Goal: Find specific page/section: Find specific page/section

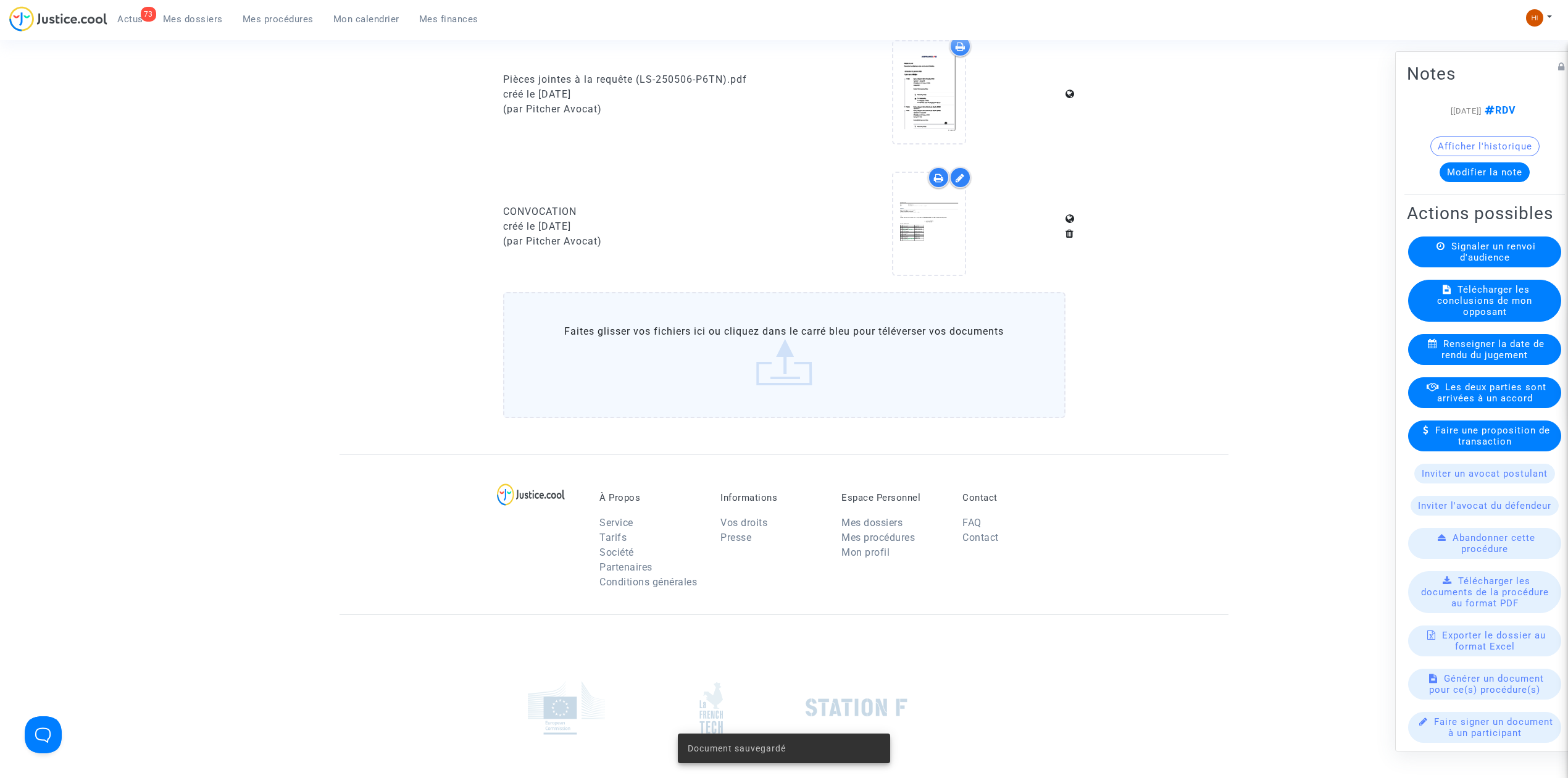
click at [188, 31] on div "73 Actus Mes dossiers Mes procédures Mon calendrier Mes finances" at bounding box center [249, 23] width 479 height 34
click at [195, 8] on ul "73 Actus Mes dossiers Mes procédures Mon calendrier Mes finances" at bounding box center [297, 17] width 381 height 22
click at [213, 10] on link "Mes dossiers" at bounding box center [193, 19] width 79 height 18
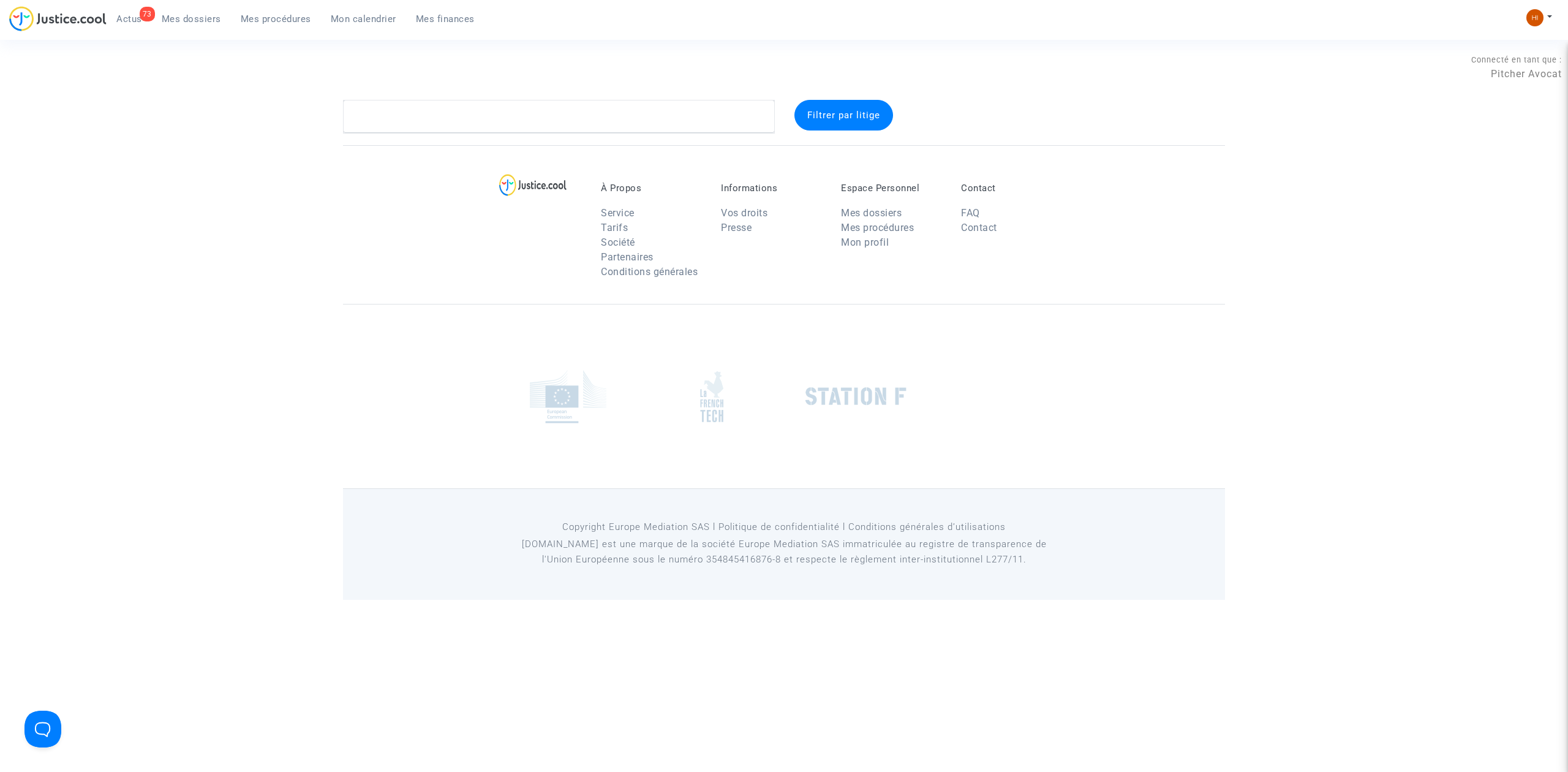
click at [209, 10] on link "Mes dossiers" at bounding box center [191, 19] width 79 height 18
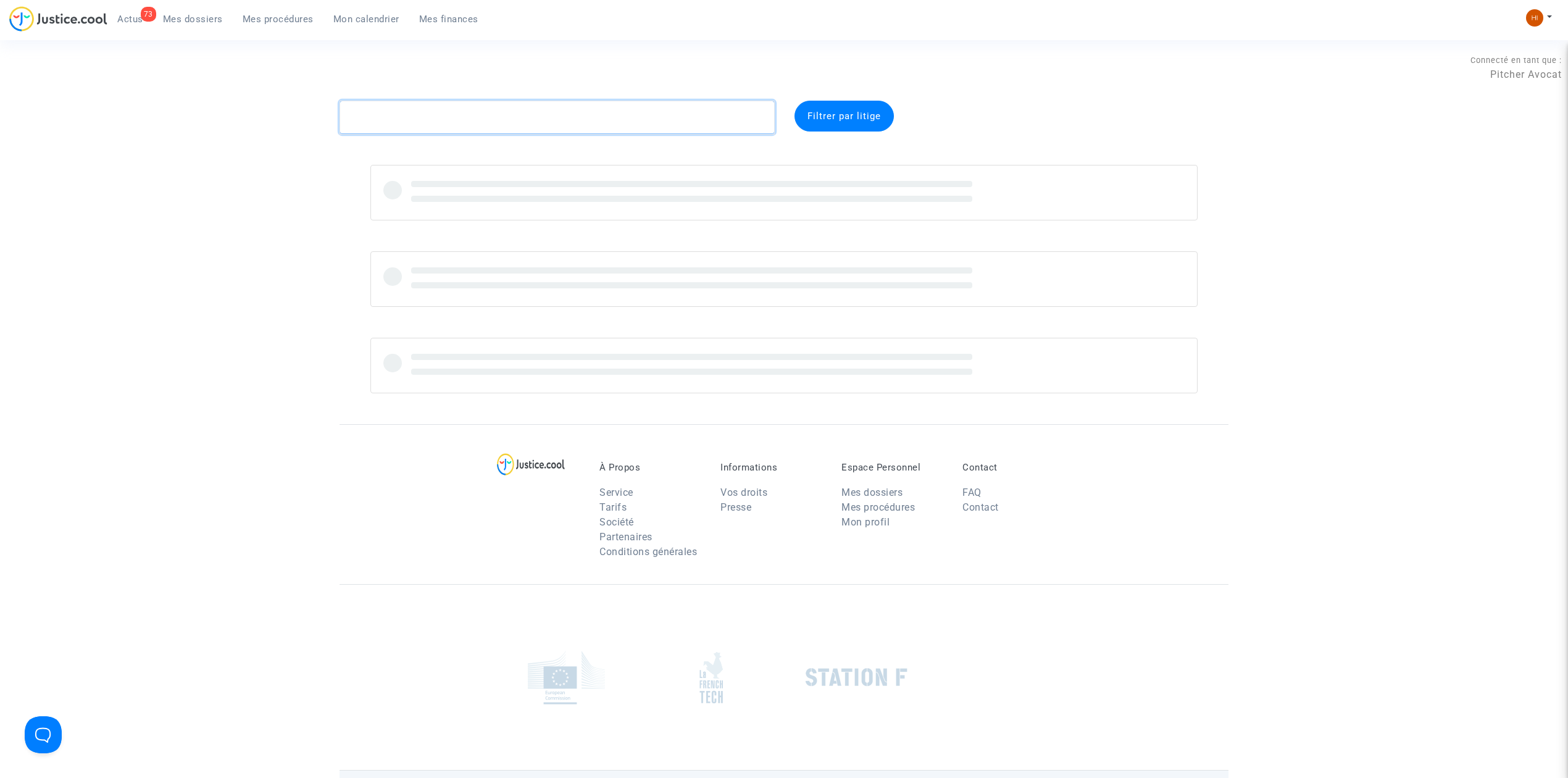
click at [576, 117] on textarea at bounding box center [557, 117] width 435 height 34
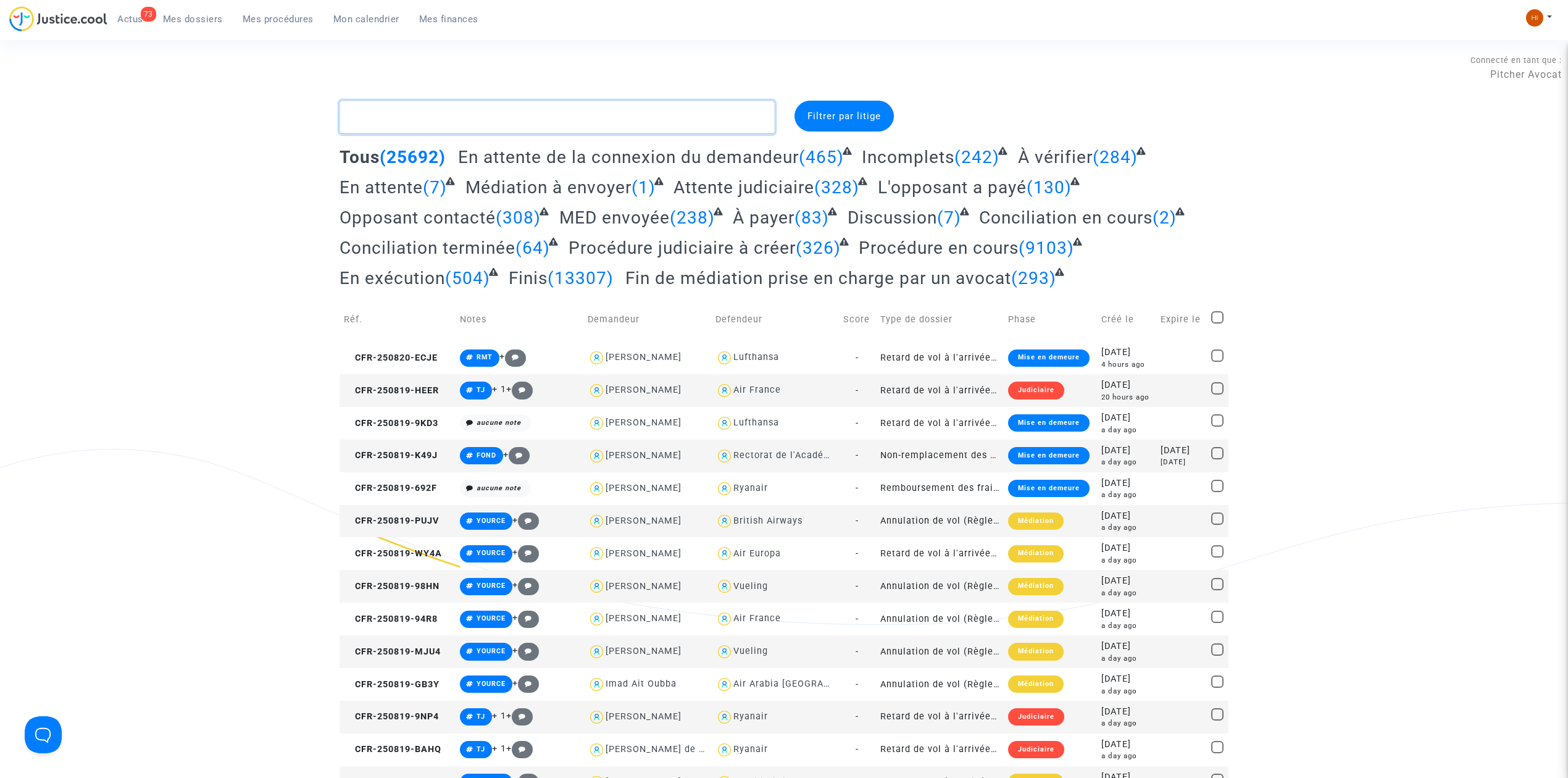
type textarea "C"
drag, startPoint x: 403, startPoint y: 126, endPoint x: 418, endPoint y: 120, distance: 16.2
click at [405, 126] on textarea at bounding box center [557, 117] width 435 height 34
click at [418, 120] on textarea at bounding box center [557, 117] width 435 height 34
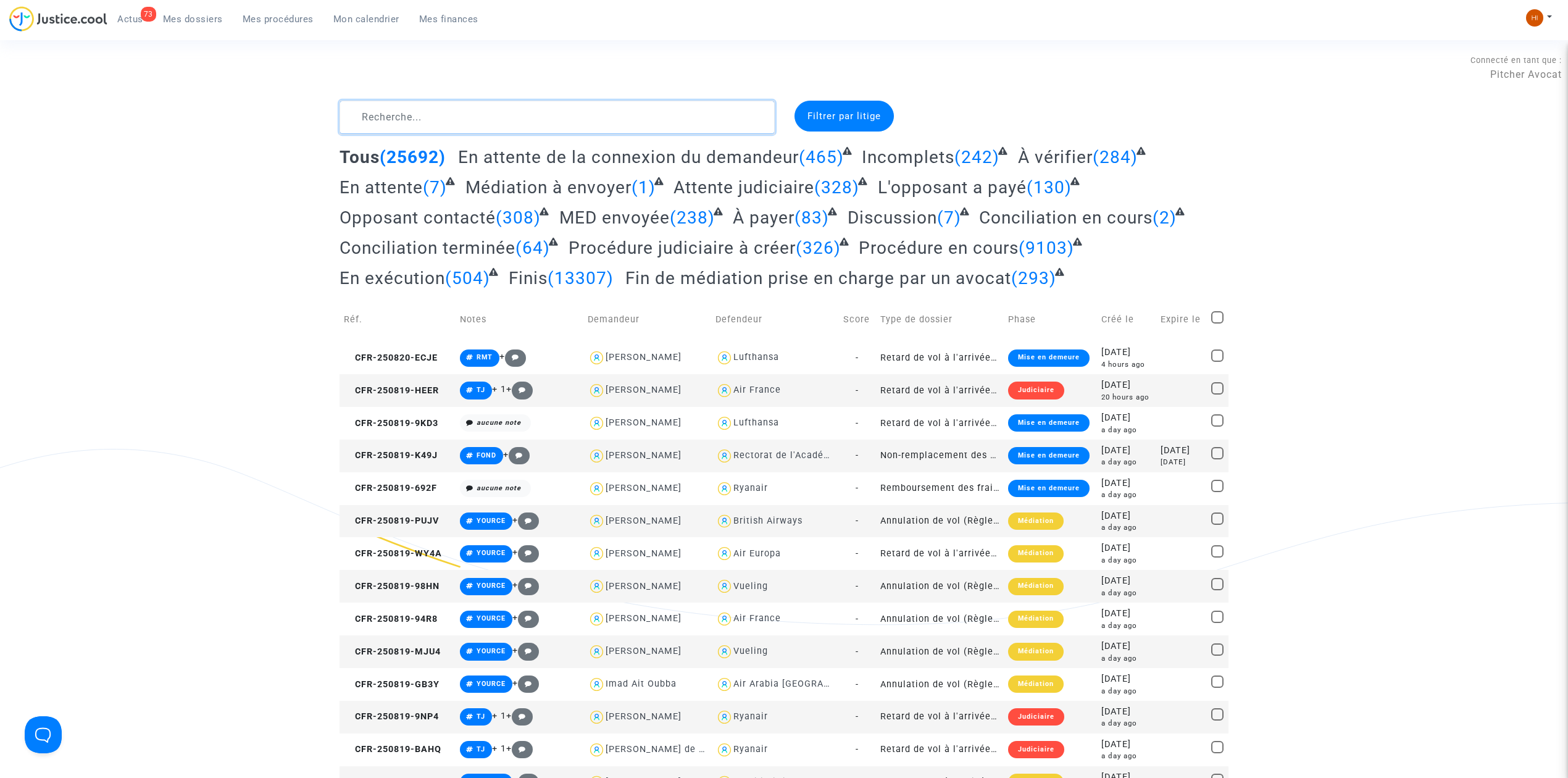
click at [443, 127] on textarea at bounding box center [557, 117] width 435 height 34
click at [441, 115] on textarea at bounding box center [557, 117] width 435 height 34
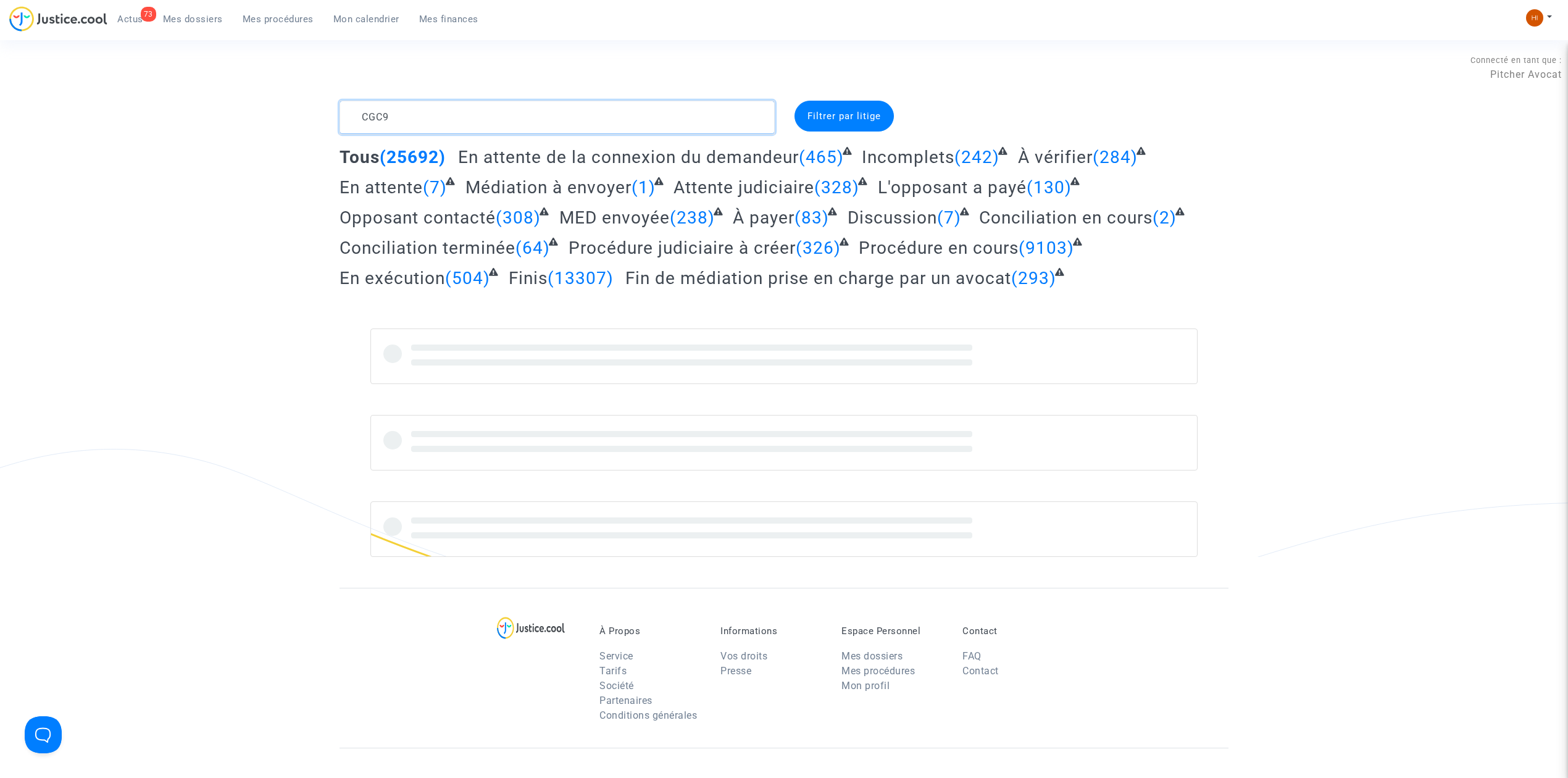
click at [443, 120] on textarea at bounding box center [557, 117] width 435 height 34
drag, startPoint x: 500, startPoint y: 116, endPoint x: 277, endPoint y: 124, distance: 223.1
click at [245, 124] on div "CGC9 Filtrer par litige Tous (25692) En attente de la connexion du demandeur (4…" at bounding box center [784, 329] width 1568 height 456
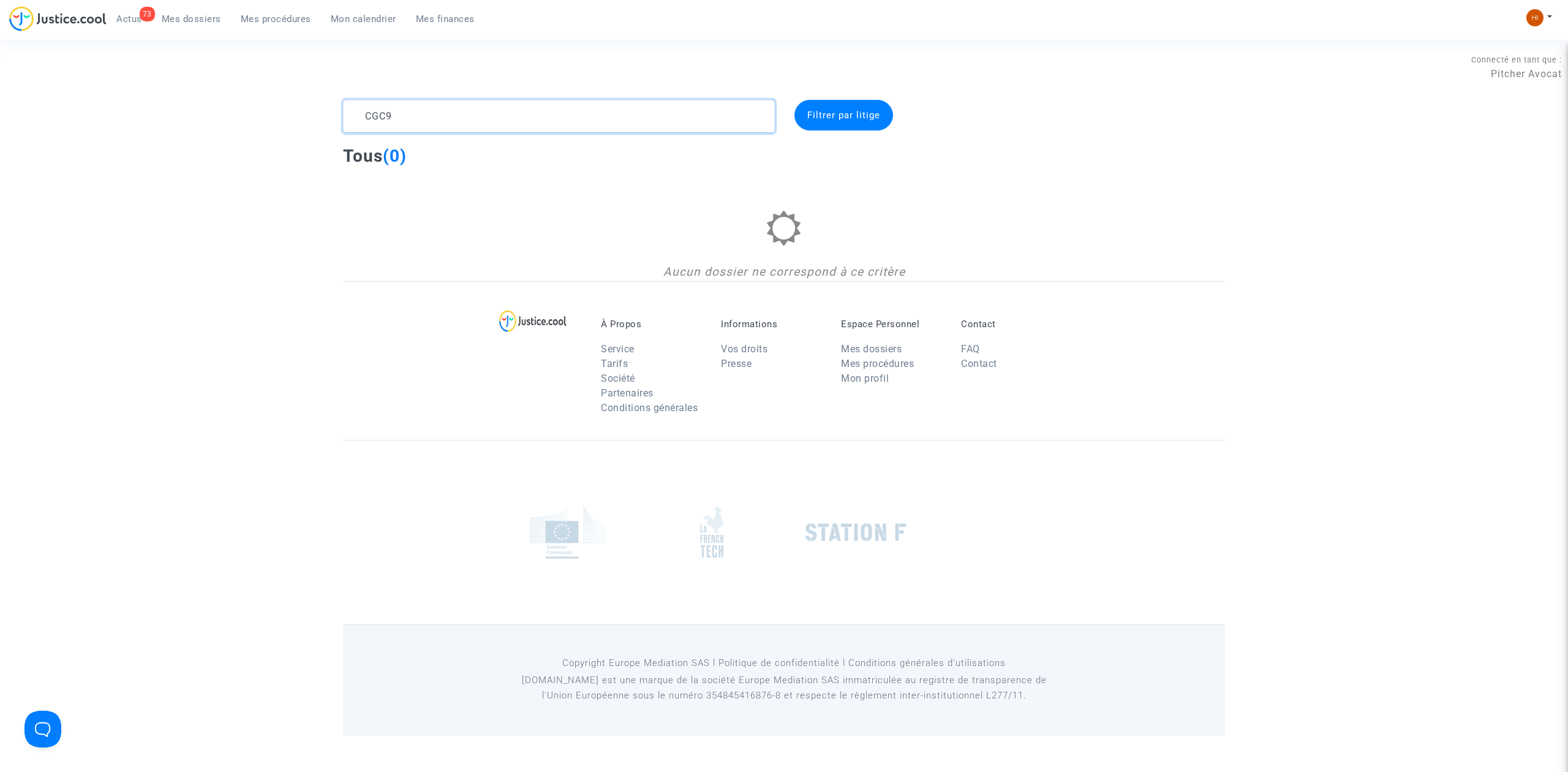
type textarea "CGC9"
click at [202, 12] on link "Mes dossiers" at bounding box center [191, 19] width 79 height 18
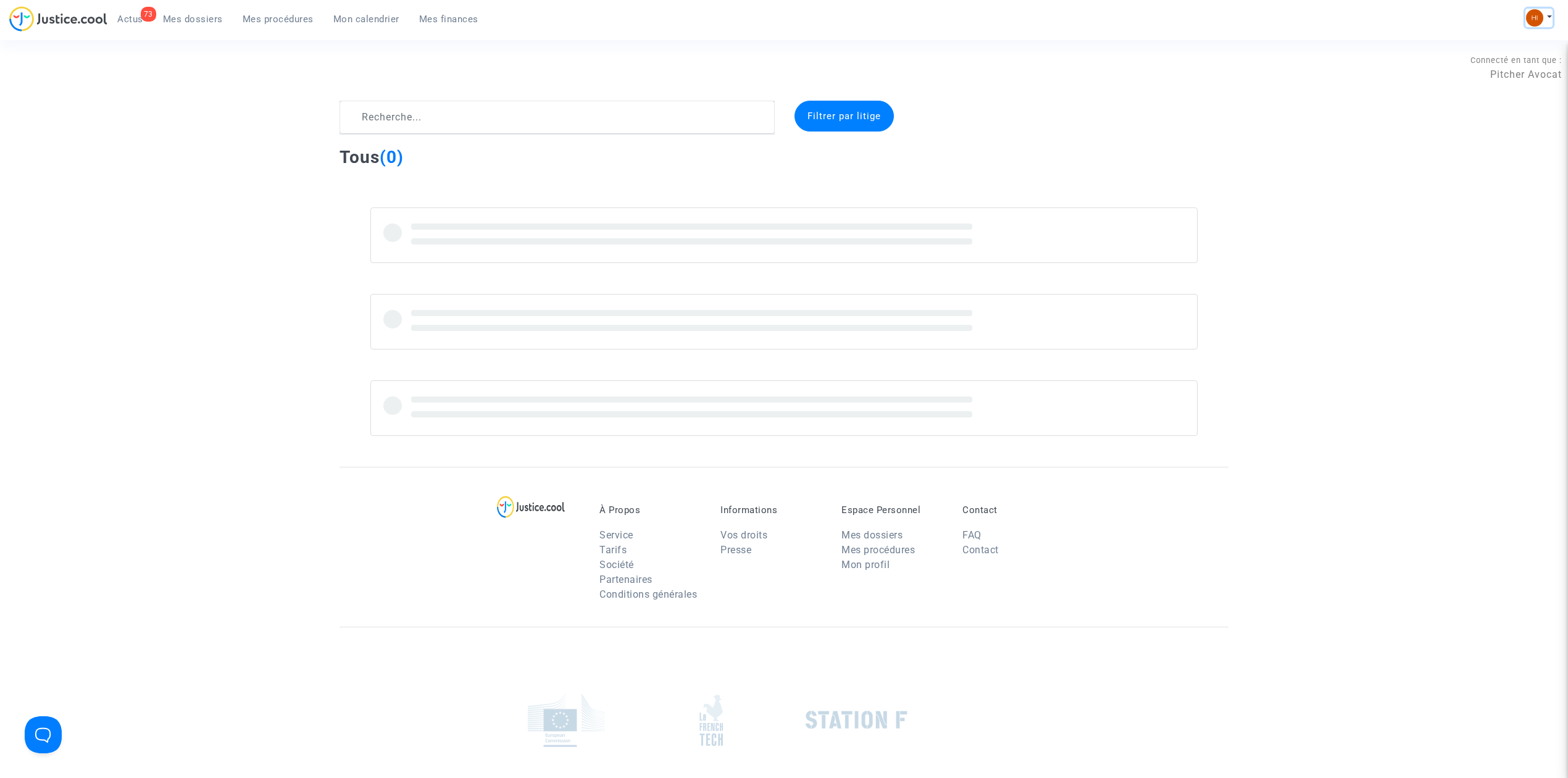
click at [1541, 13] on img at bounding box center [1534, 18] width 18 height 18
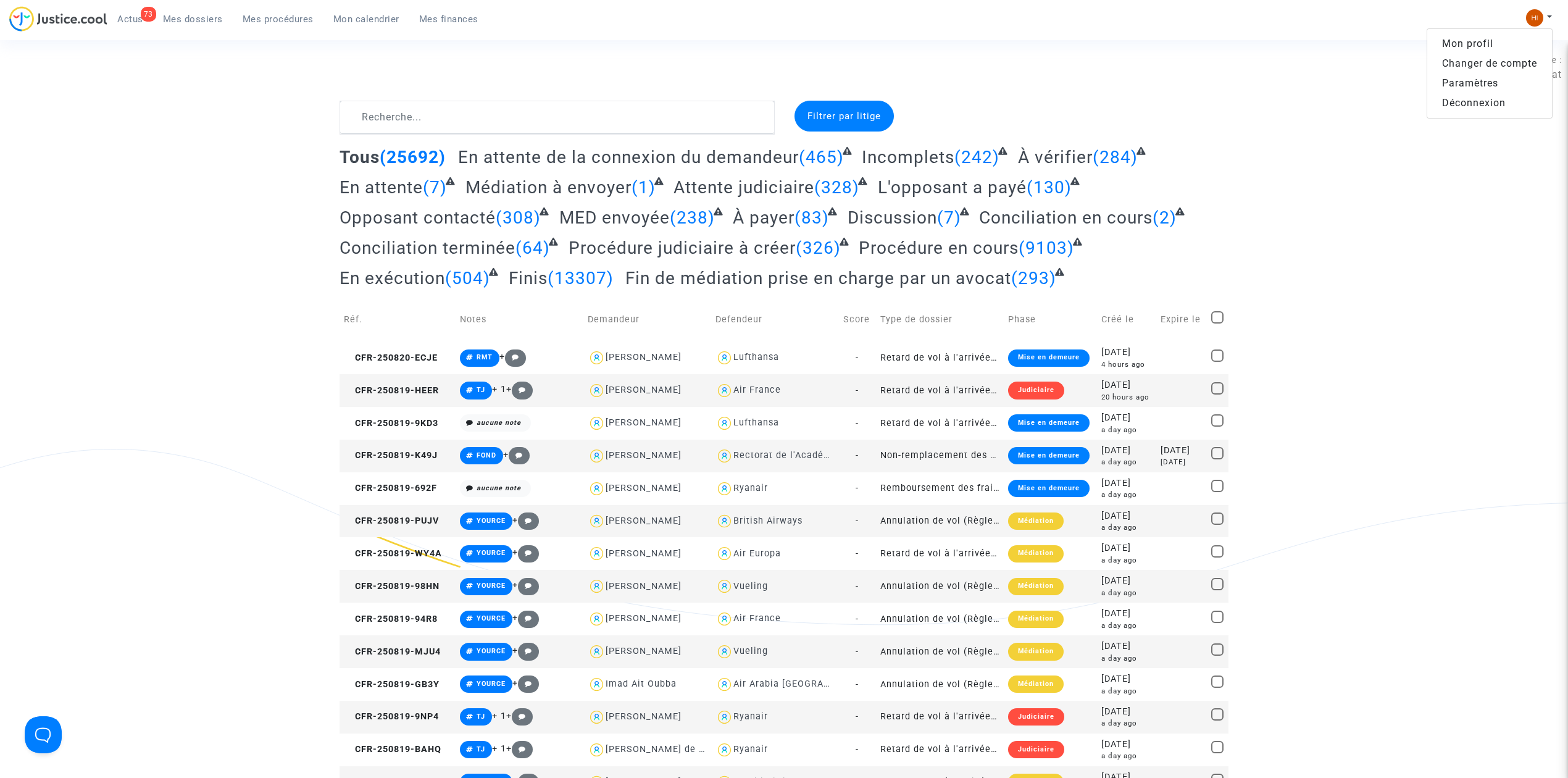
click at [1506, 60] on link "Changer de compte" at bounding box center [1489, 63] width 124 height 20
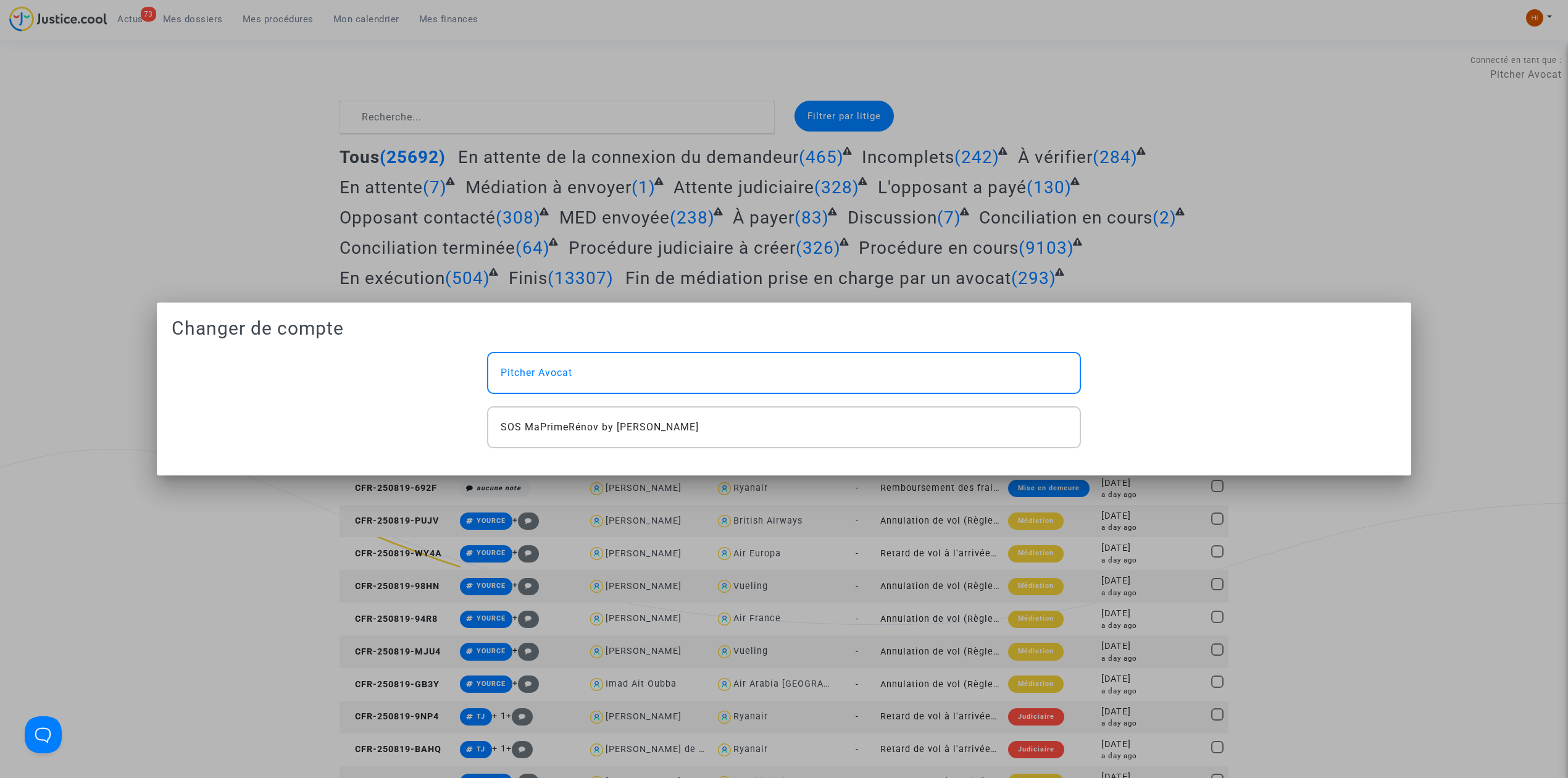
click at [525, 96] on div at bounding box center [784, 389] width 1568 height 778
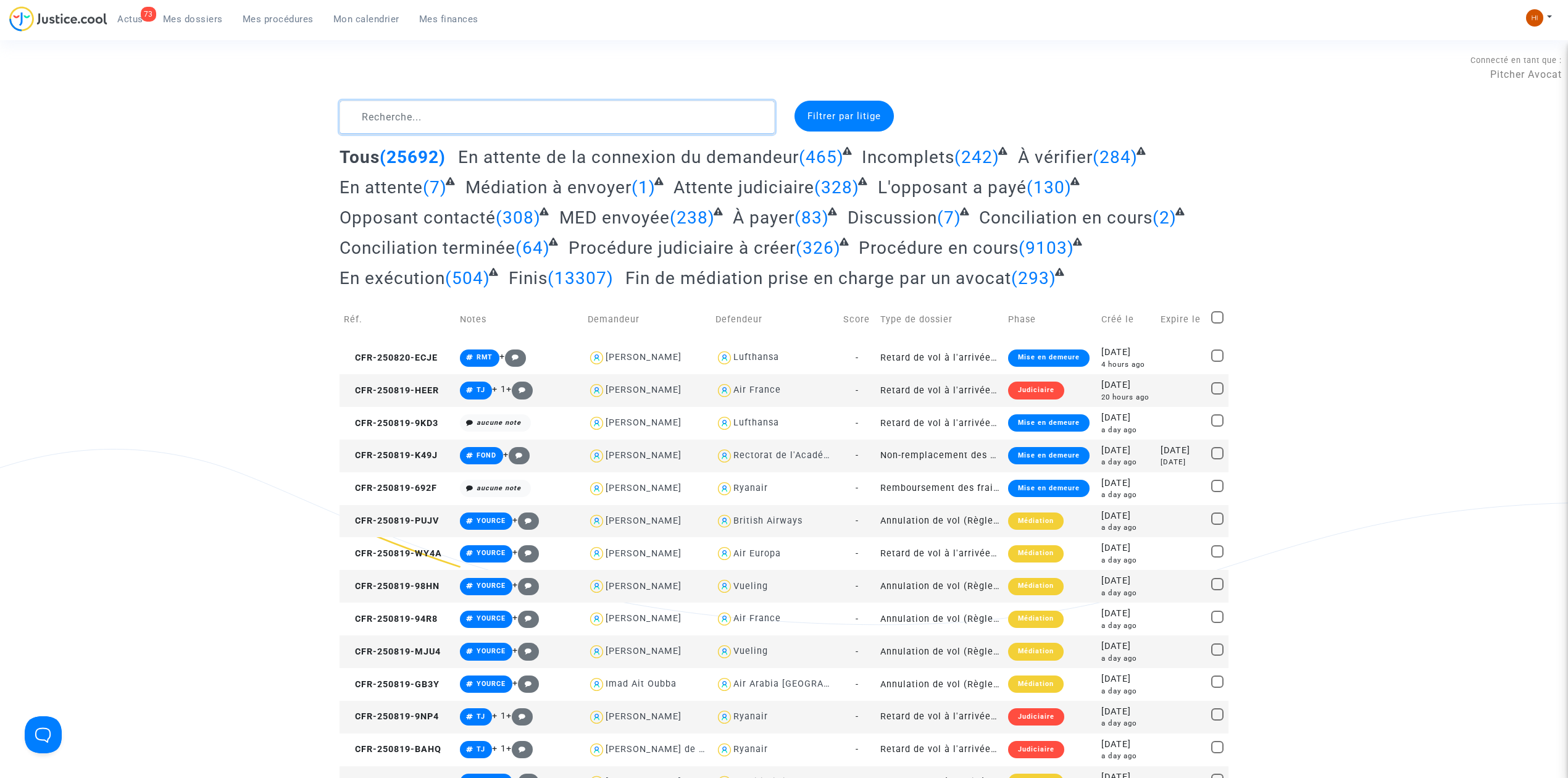
click at [512, 120] on textarea at bounding box center [557, 117] width 435 height 34
paste textarea "CGC9"
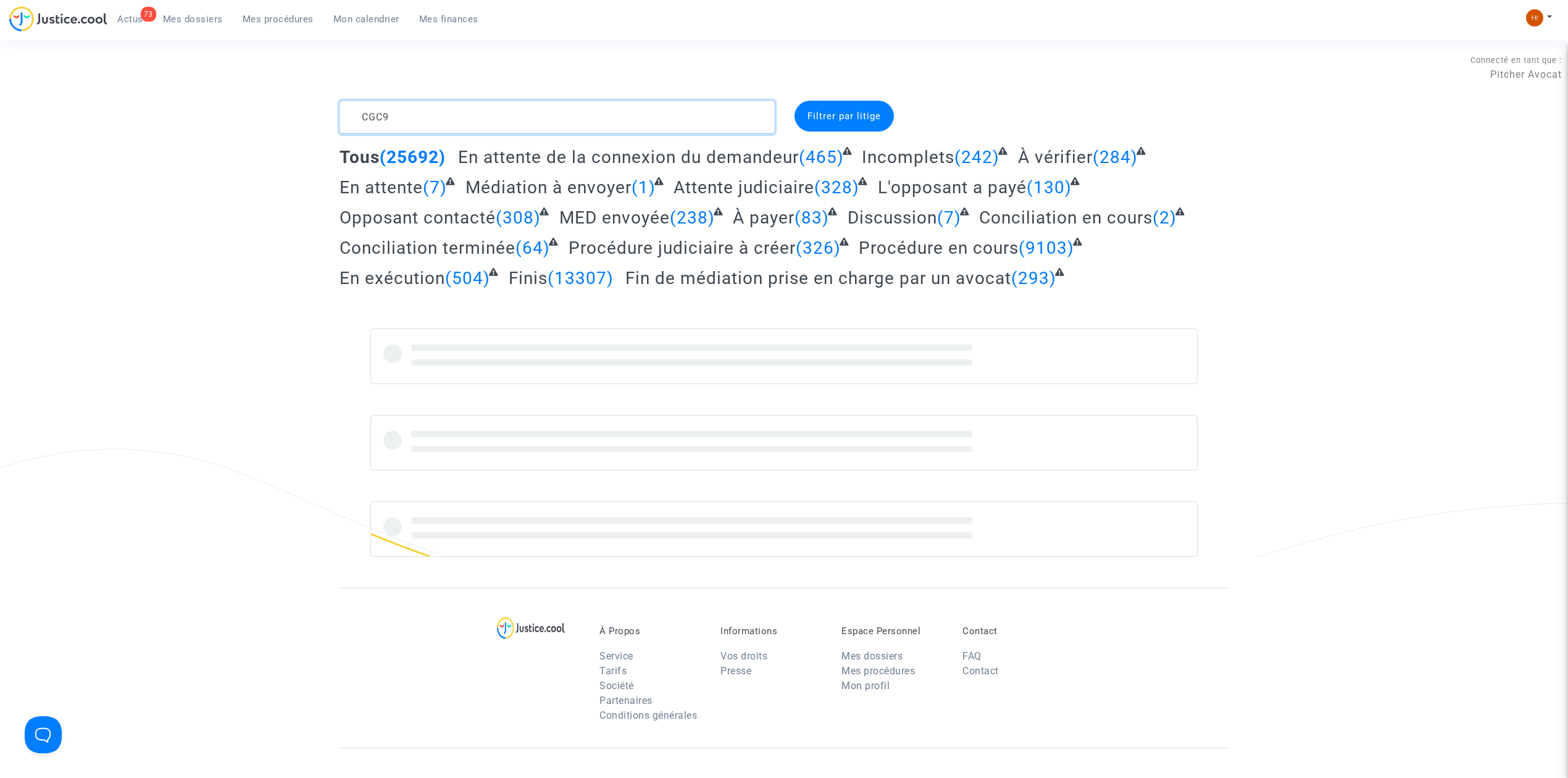
click at [374, 114] on textarea at bounding box center [557, 117] width 435 height 34
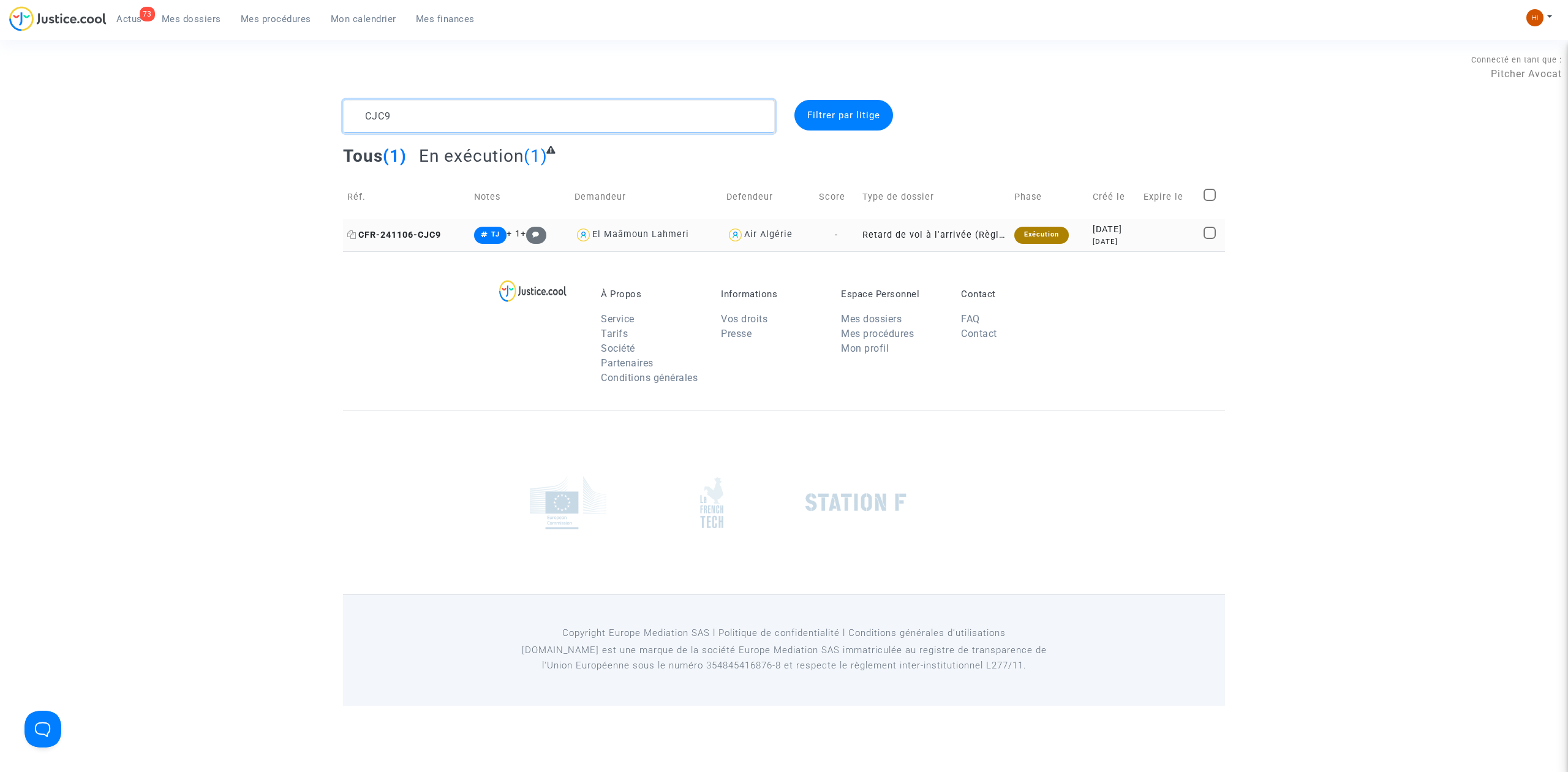
type textarea "CJC9"
click at [412, 235] on span "CFR-241106-CJC9" at bounding box center [394, 235] width 94 height 11
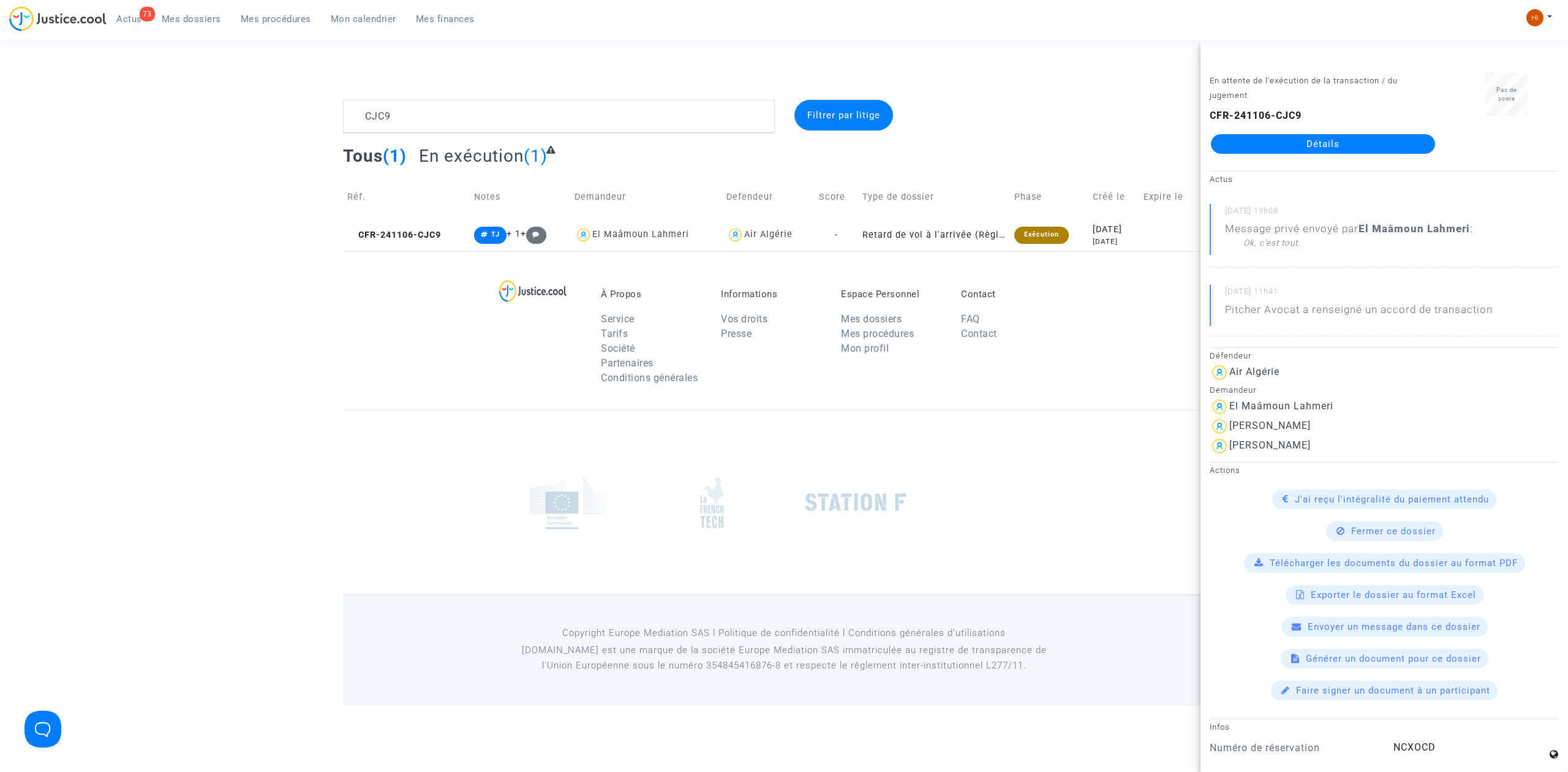
click at [1304, 147] on link "Détails" at bounding box center [1323, 144] width 224 height 20
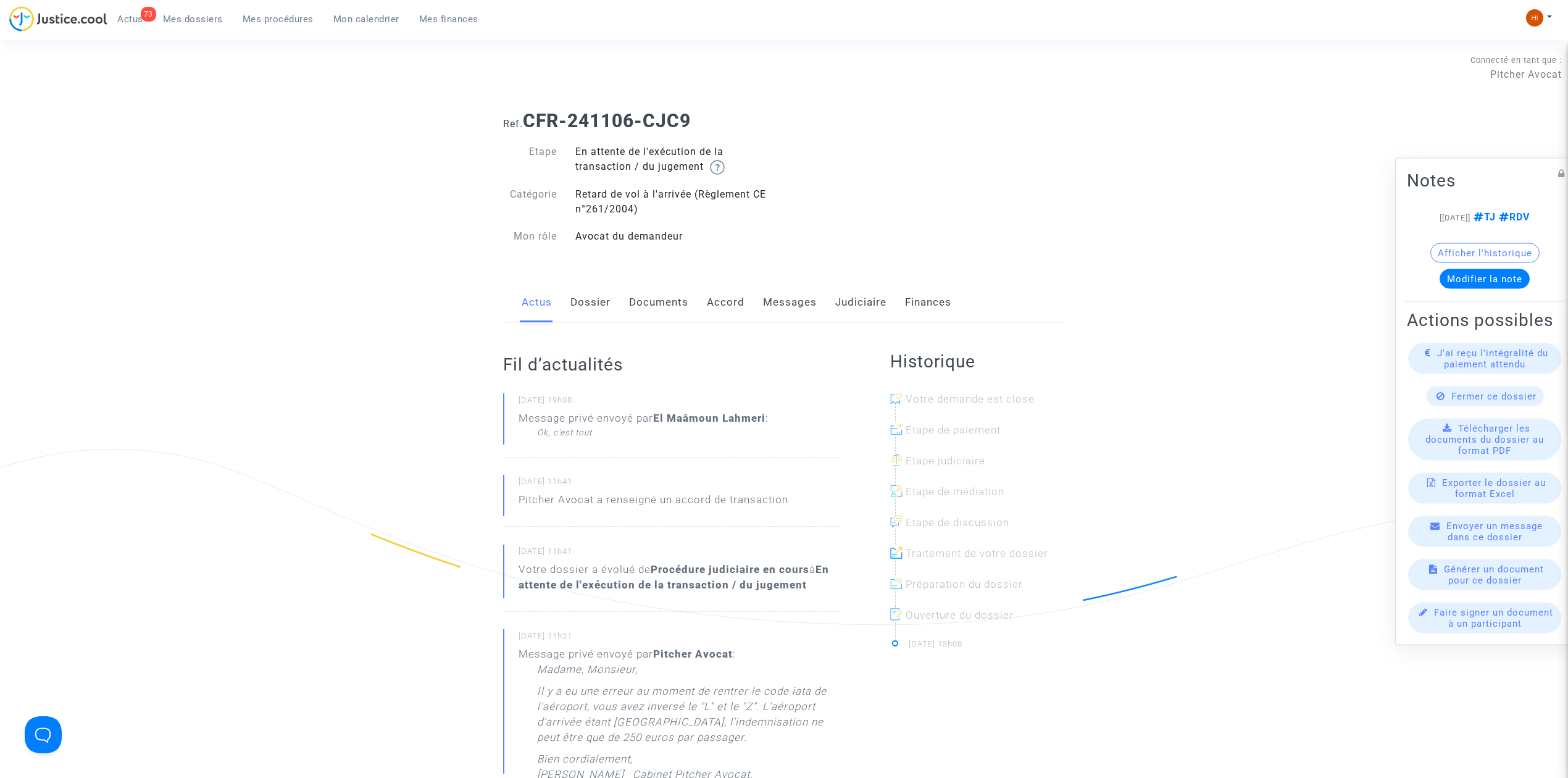
click at [840, 294] on link "Judiciaire" at bounding box center [860, 302] width 51 height 40
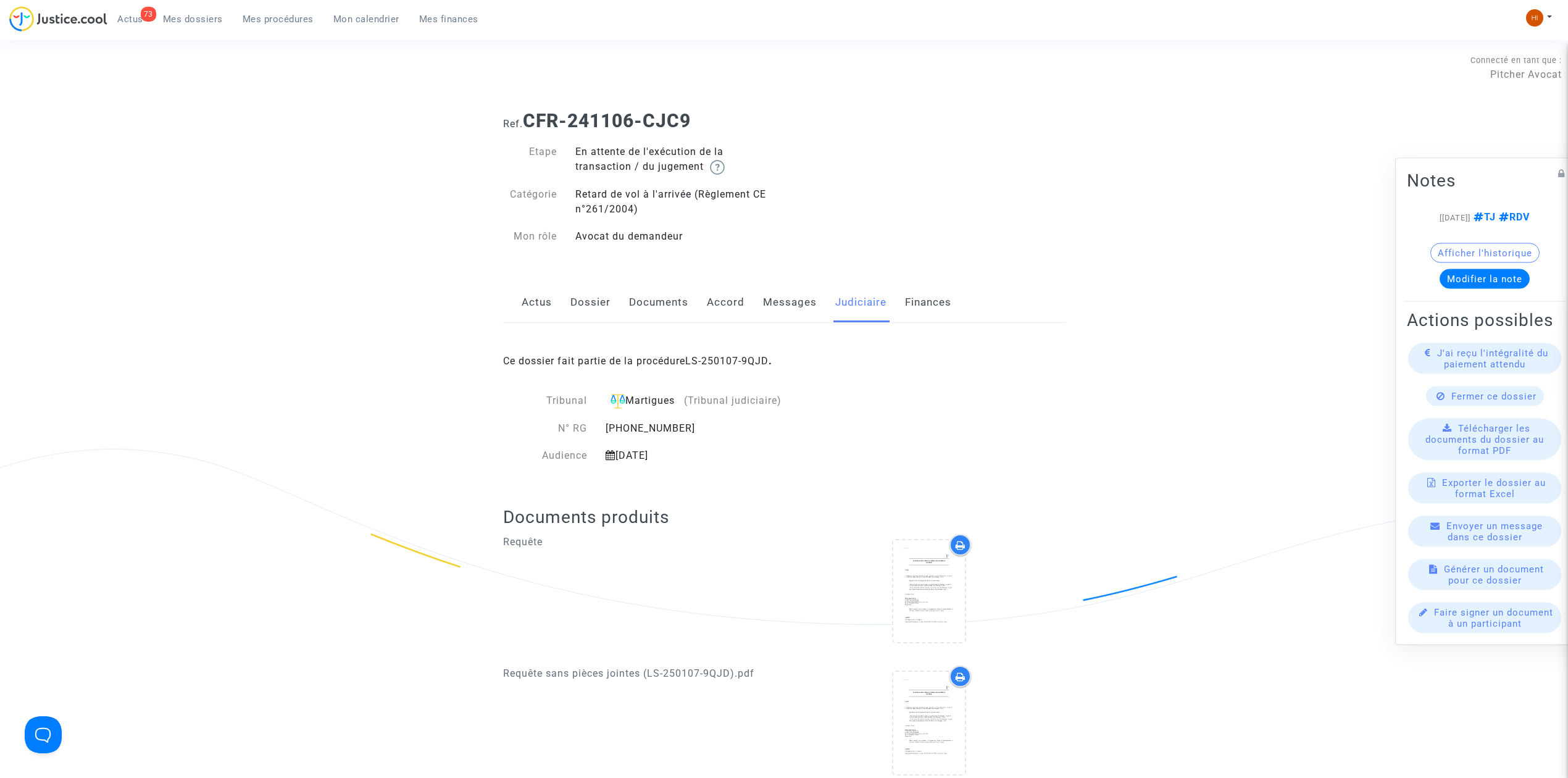
click at [529, 293] on link "Actus" at bounding box center [537, 302] width 31 height 40
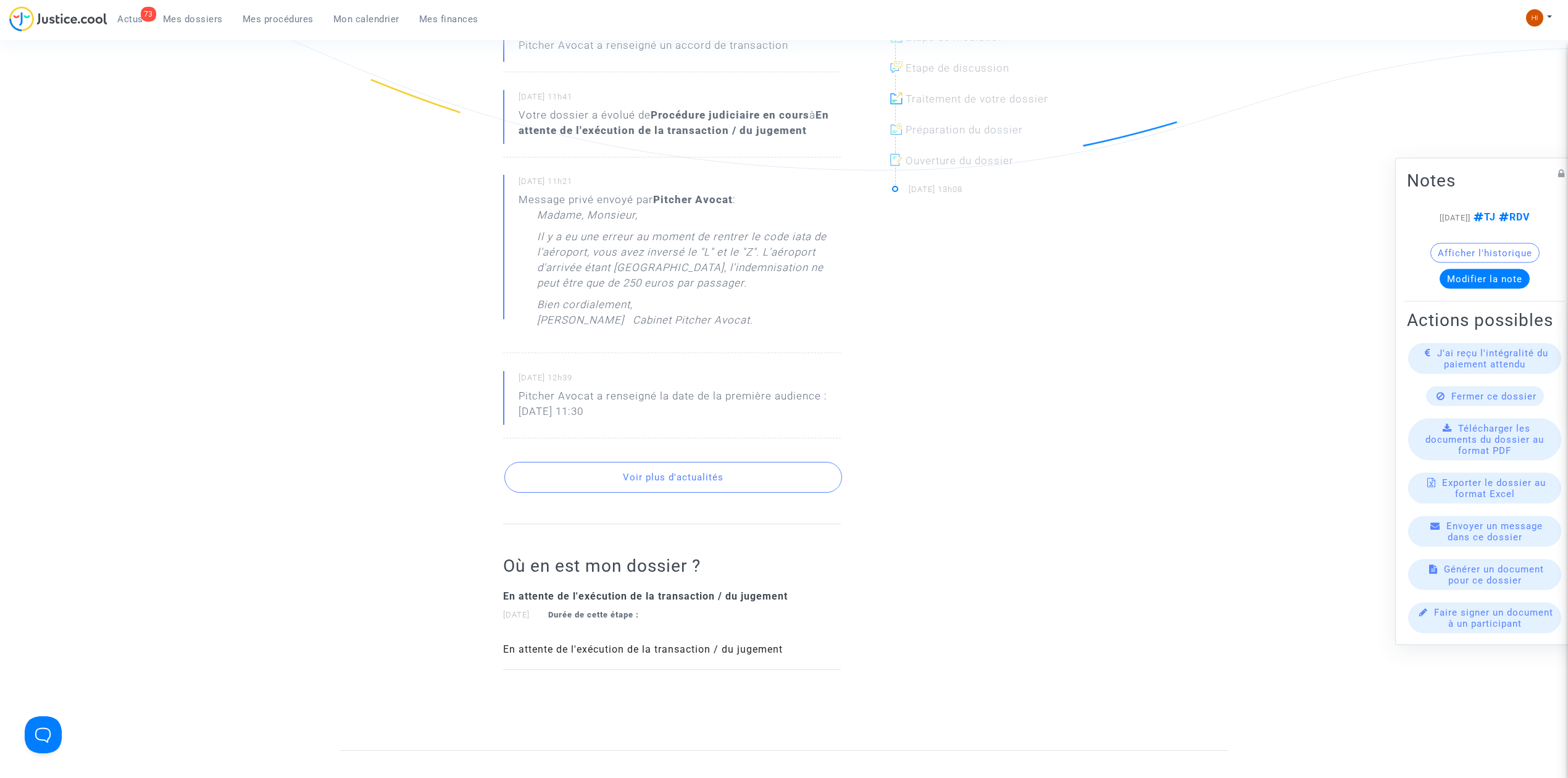
scroll to position [411, 0]
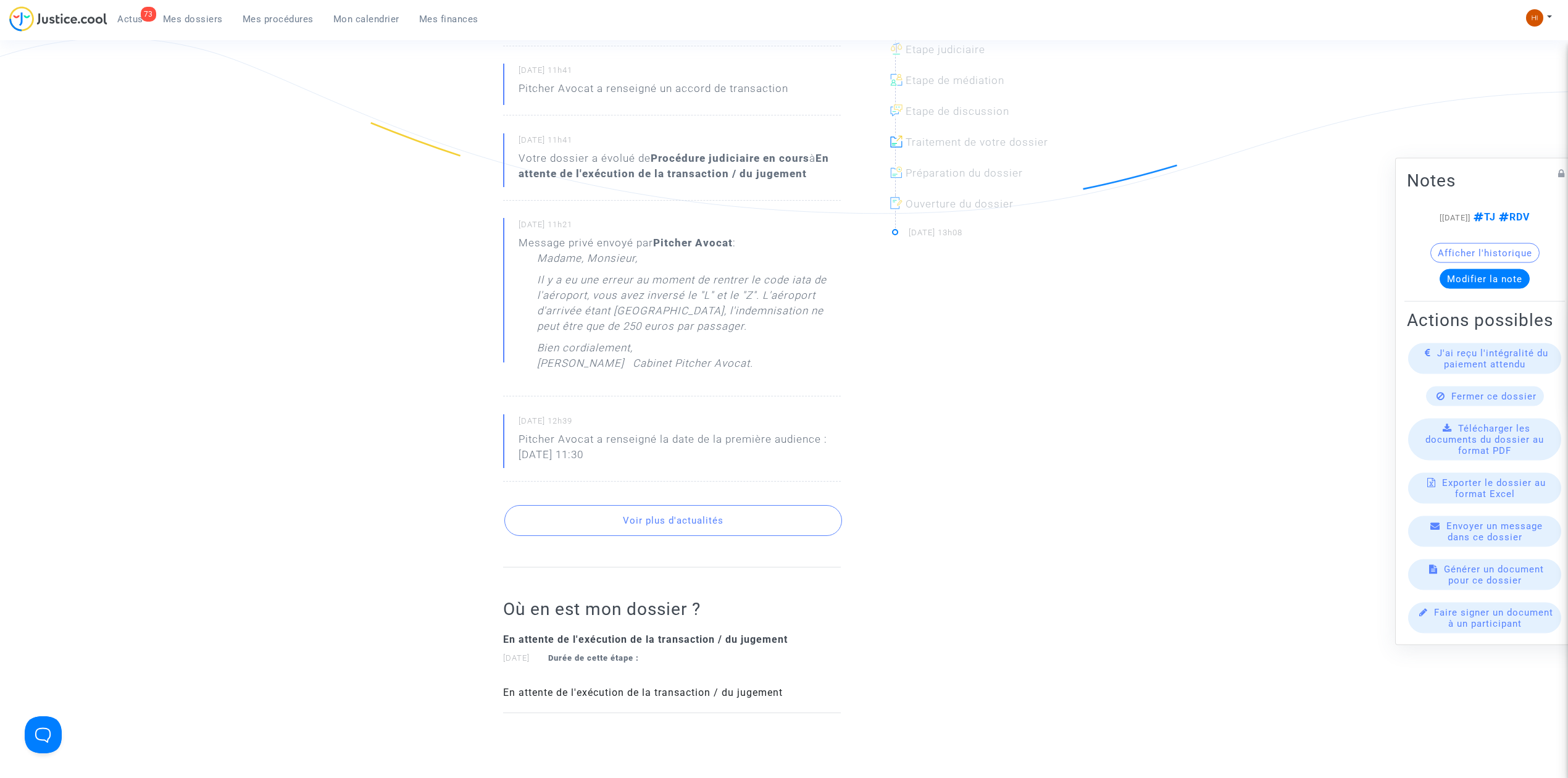
click at [714, 529] on button "Voir plus d'actualités" at bounding box center [673, 520] width 338 height 31
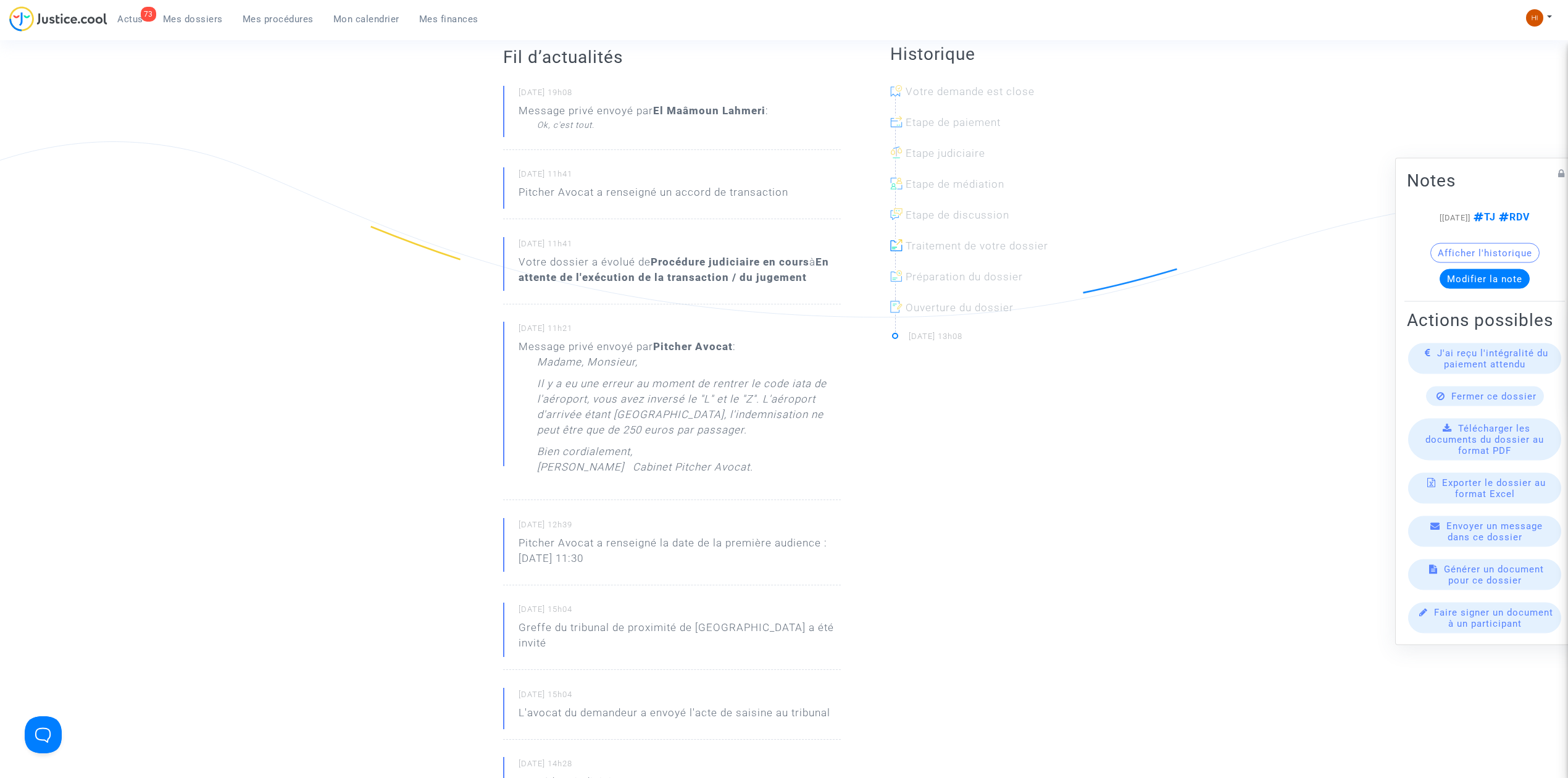
scroll to position [0, 0]
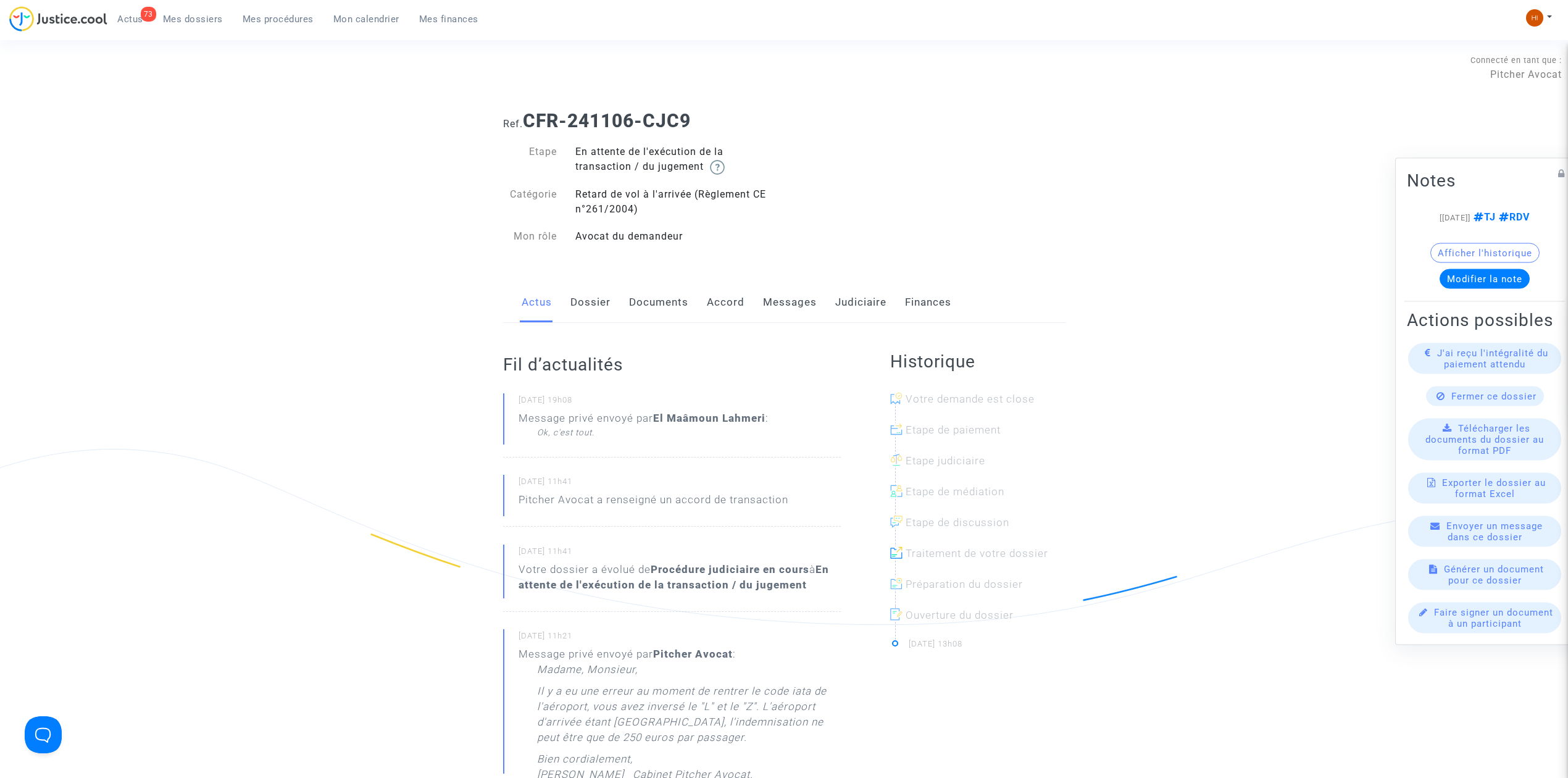
click at [586, 307] on link "Dossier" at bounding box center [590, 302] width 40 height 40
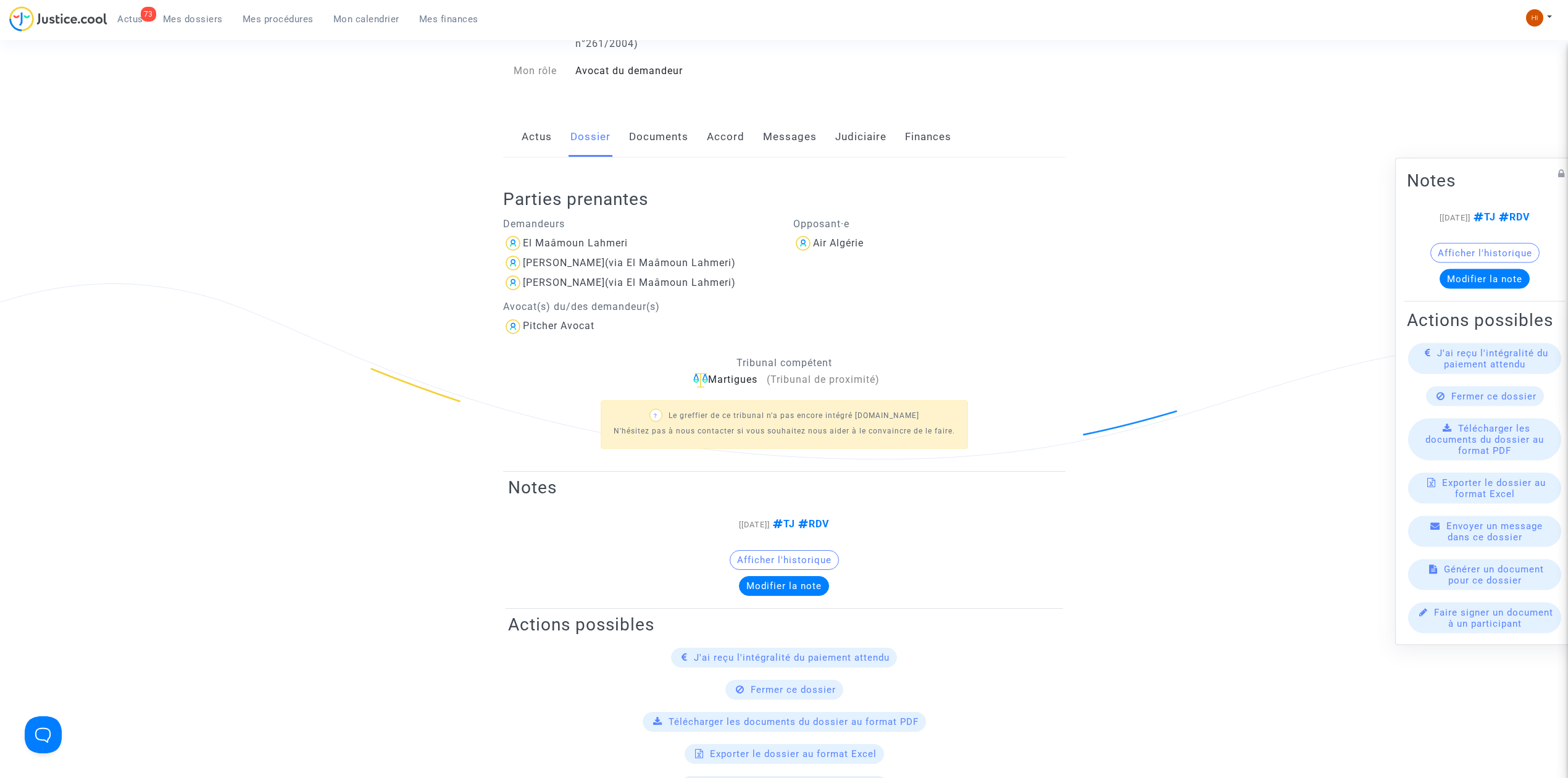
scroll to position [164, 0]
drag, startPoint x: 641, startPoint y: 242, endPoint x: 588, endPoint y: 245, distance: 53.1
click at [588, 245] on div "El Maâmoun Lahmeri" at bounding box center [639, 245] width 272 height 20
copy div "Lahmeri"
click at [882, 144] on link "Judiciaire" at bounding box center [860, 138] width 51 height 40
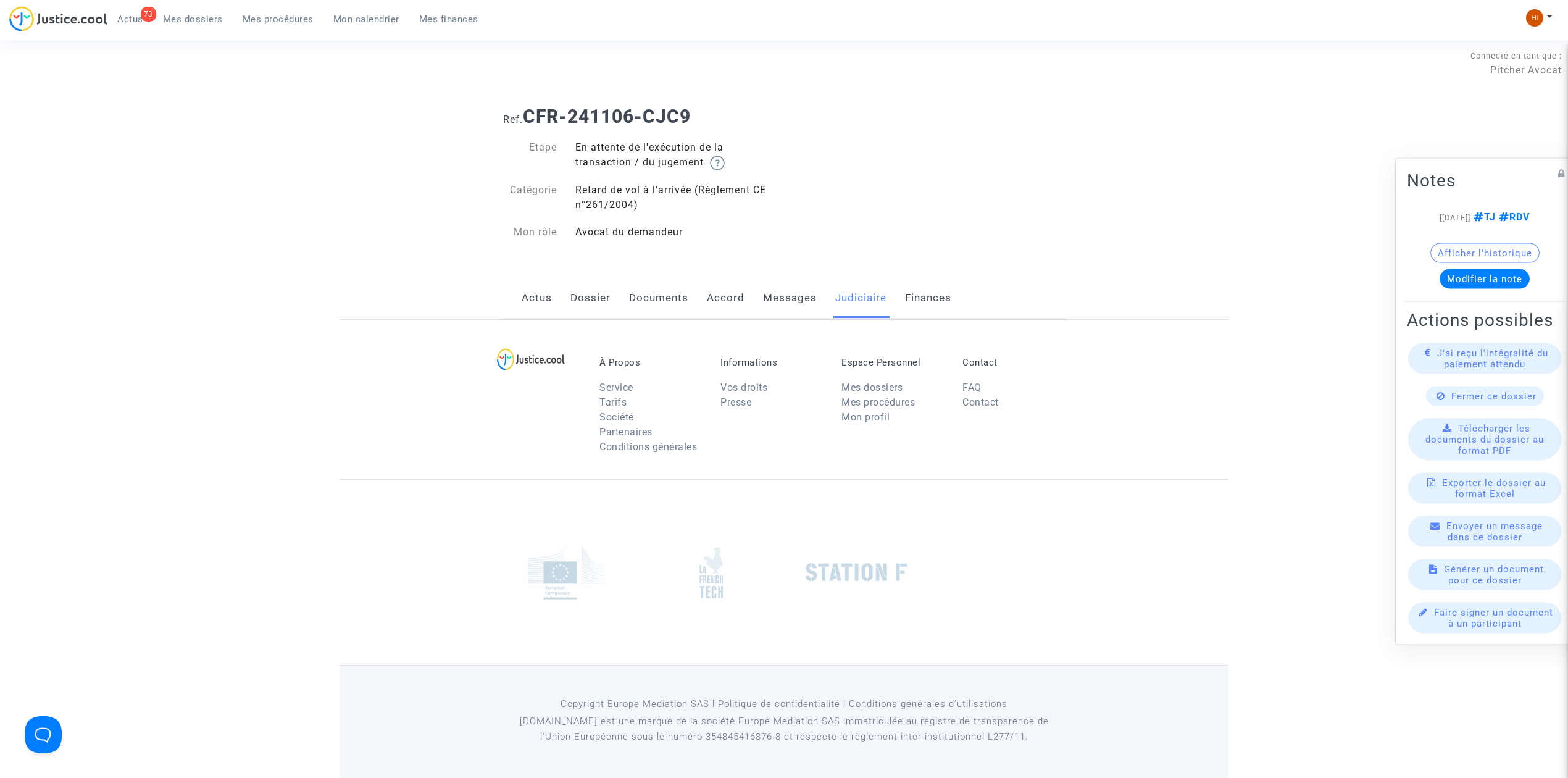
scroll to position [164, 0]
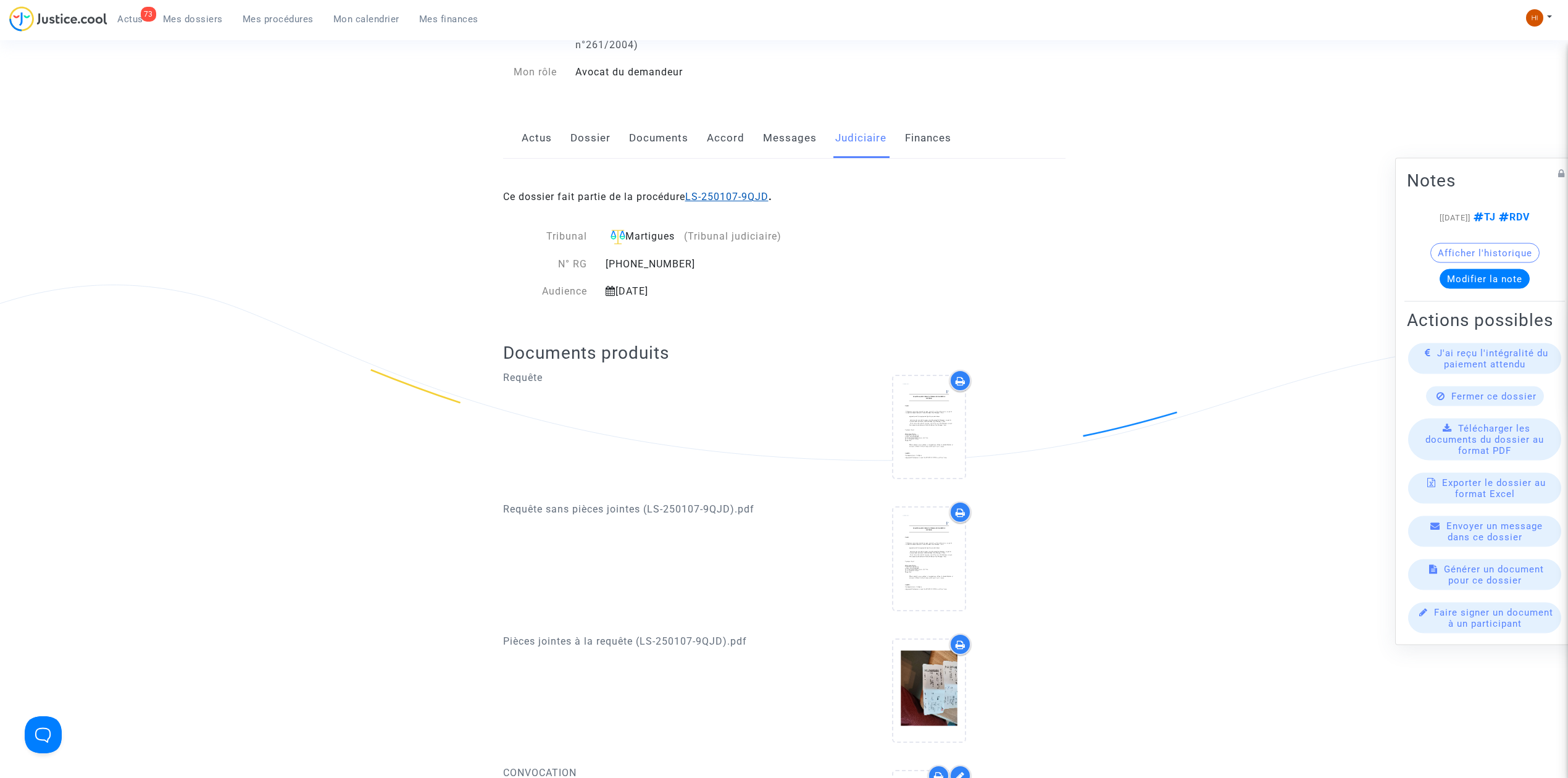
click at [756, 195] on link "LS-250107-9QJD" at bounding box center [726, 196] width 83 height 11
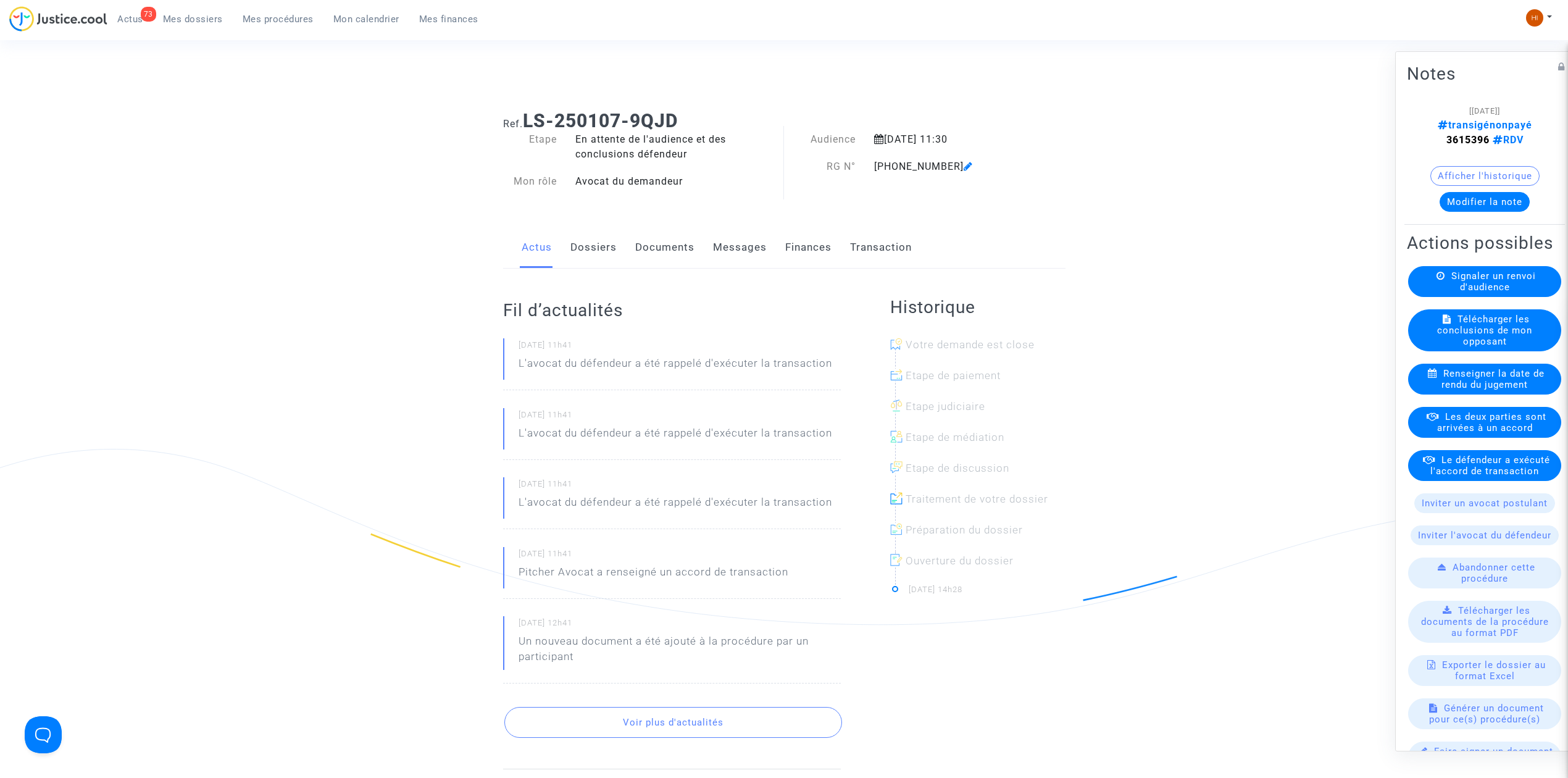
click at [653, 248] on link "Documents" at bounding box center [665, 247] width 59 height 40
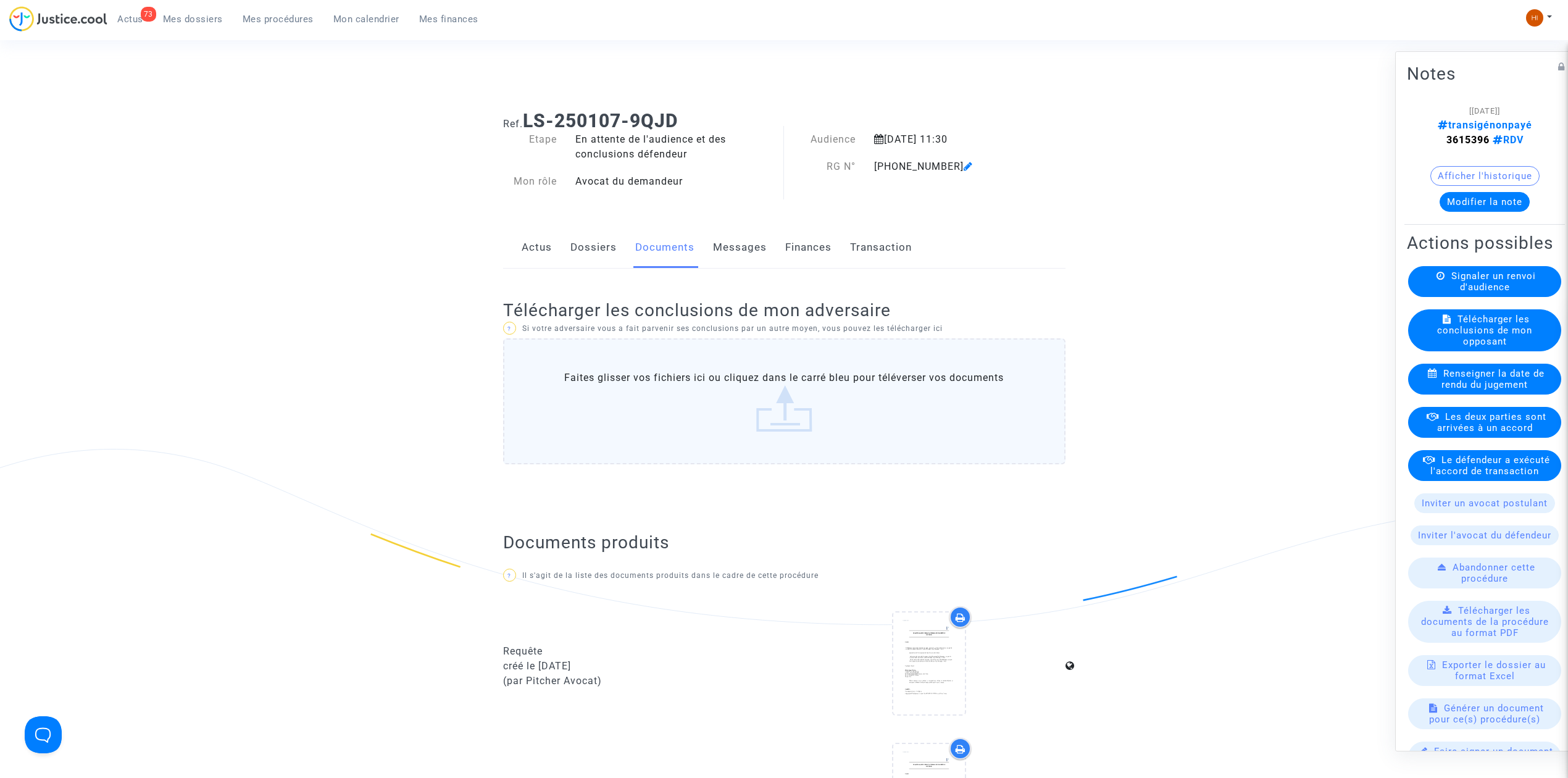
click at [884, 235] on link "Transaction" at bounding box center [881, 247] width 62 height 40
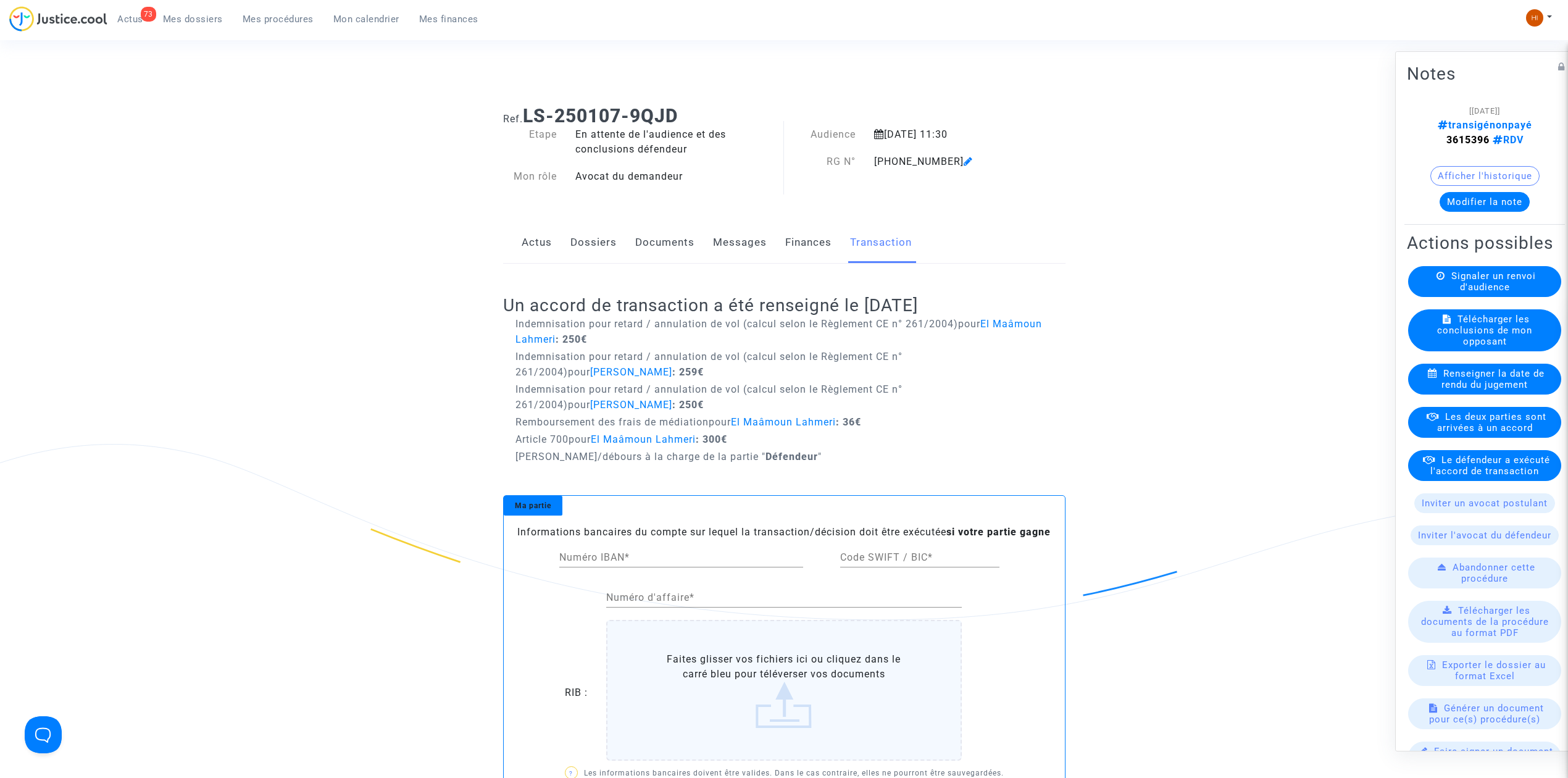
scroll to position [82, 0]
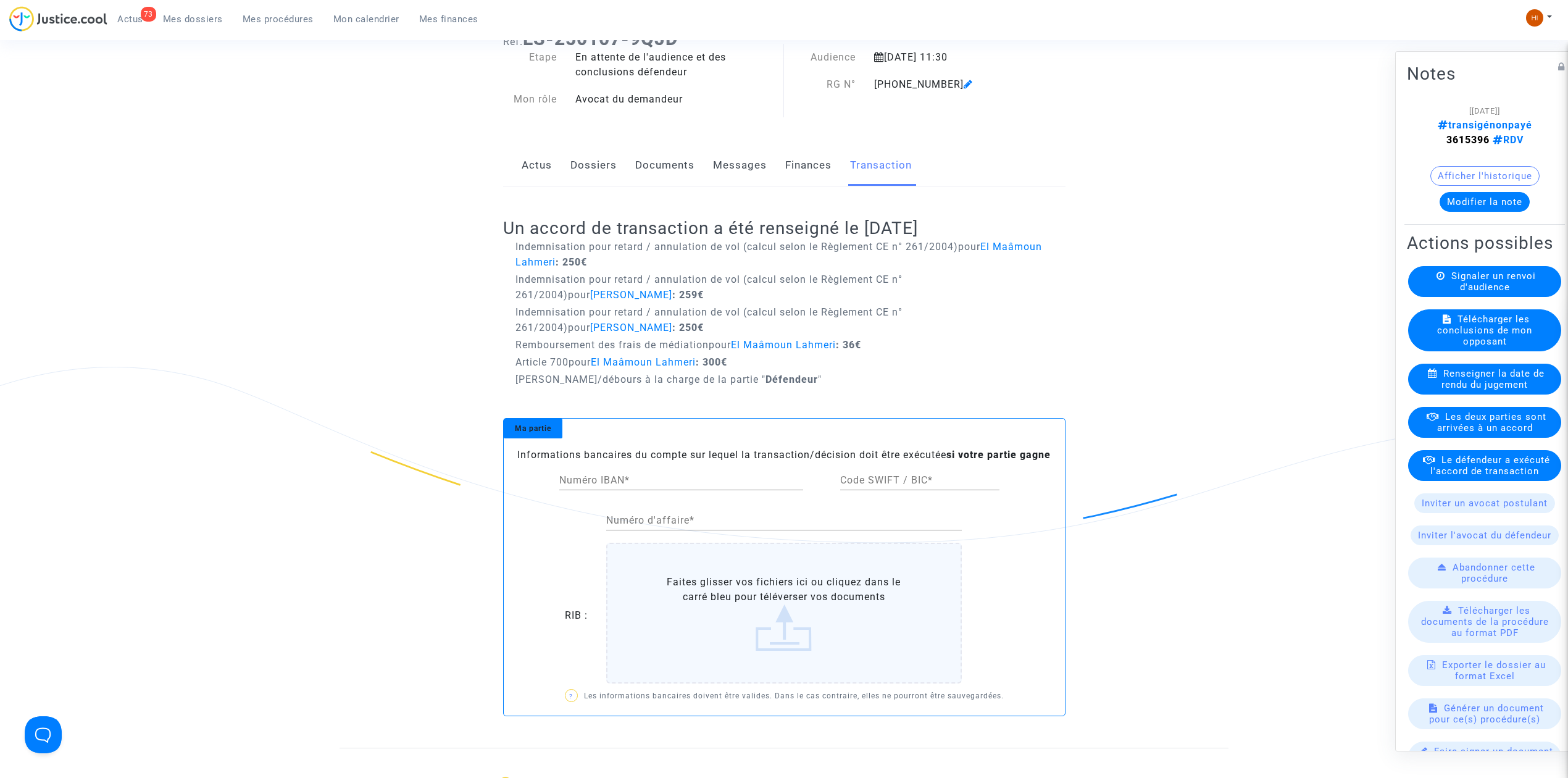
click at [658, 166] on link "Documents" at bounding box center [665, 165] width 59 height 40
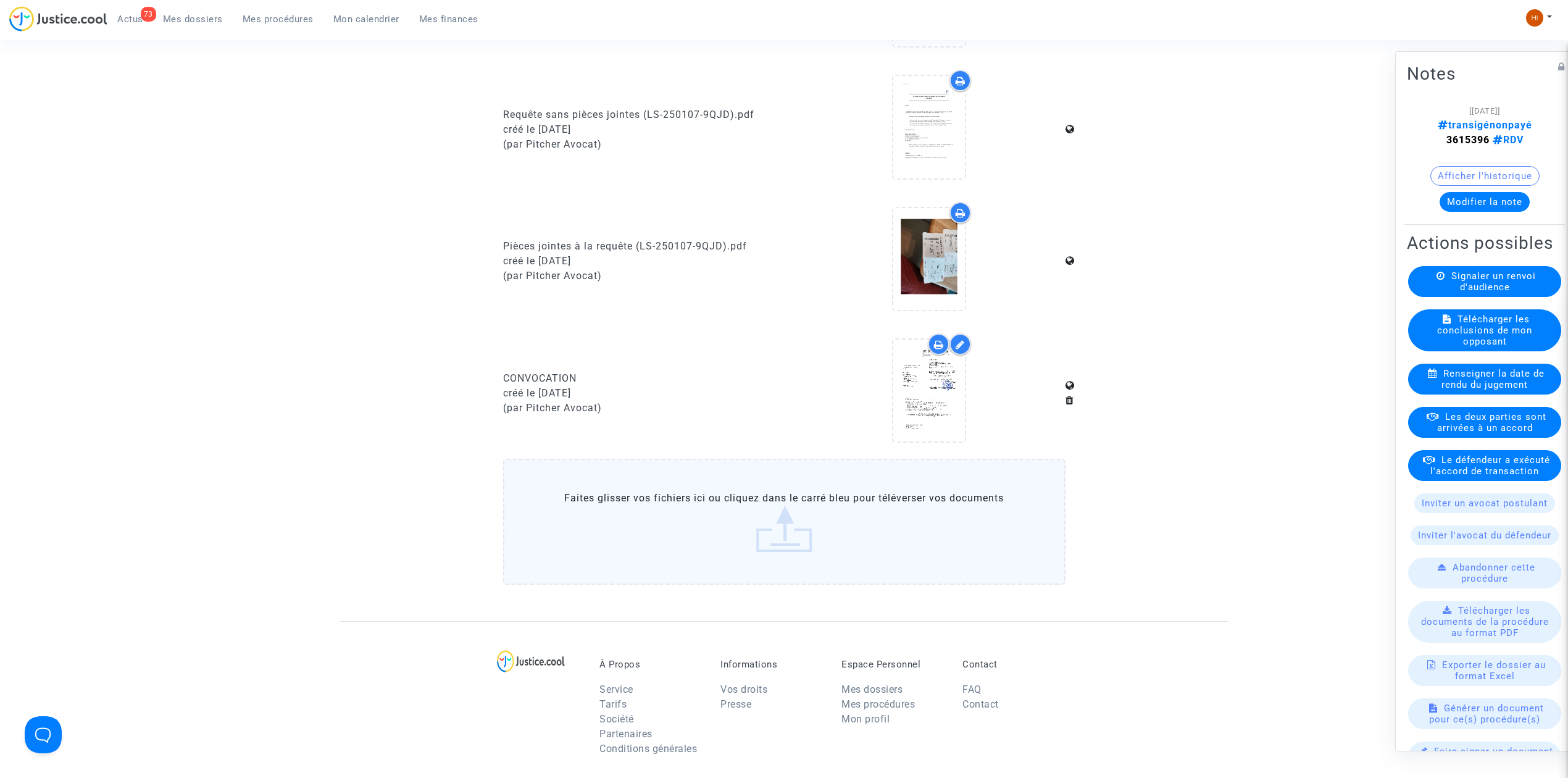
scroll to position [905, 0]
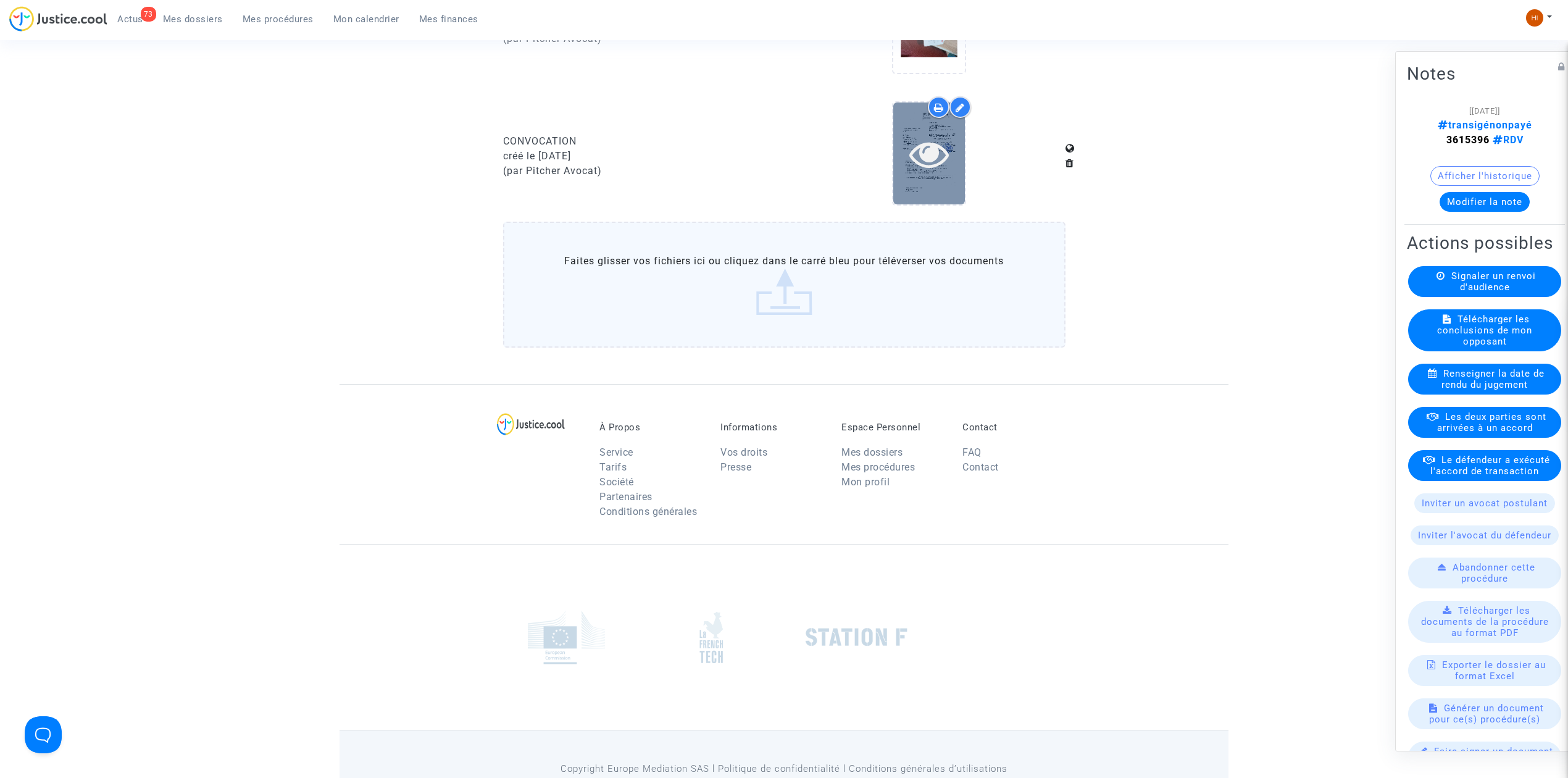
click at [947, 156] on icon at bounding box center [929, 154] width 40 height 40
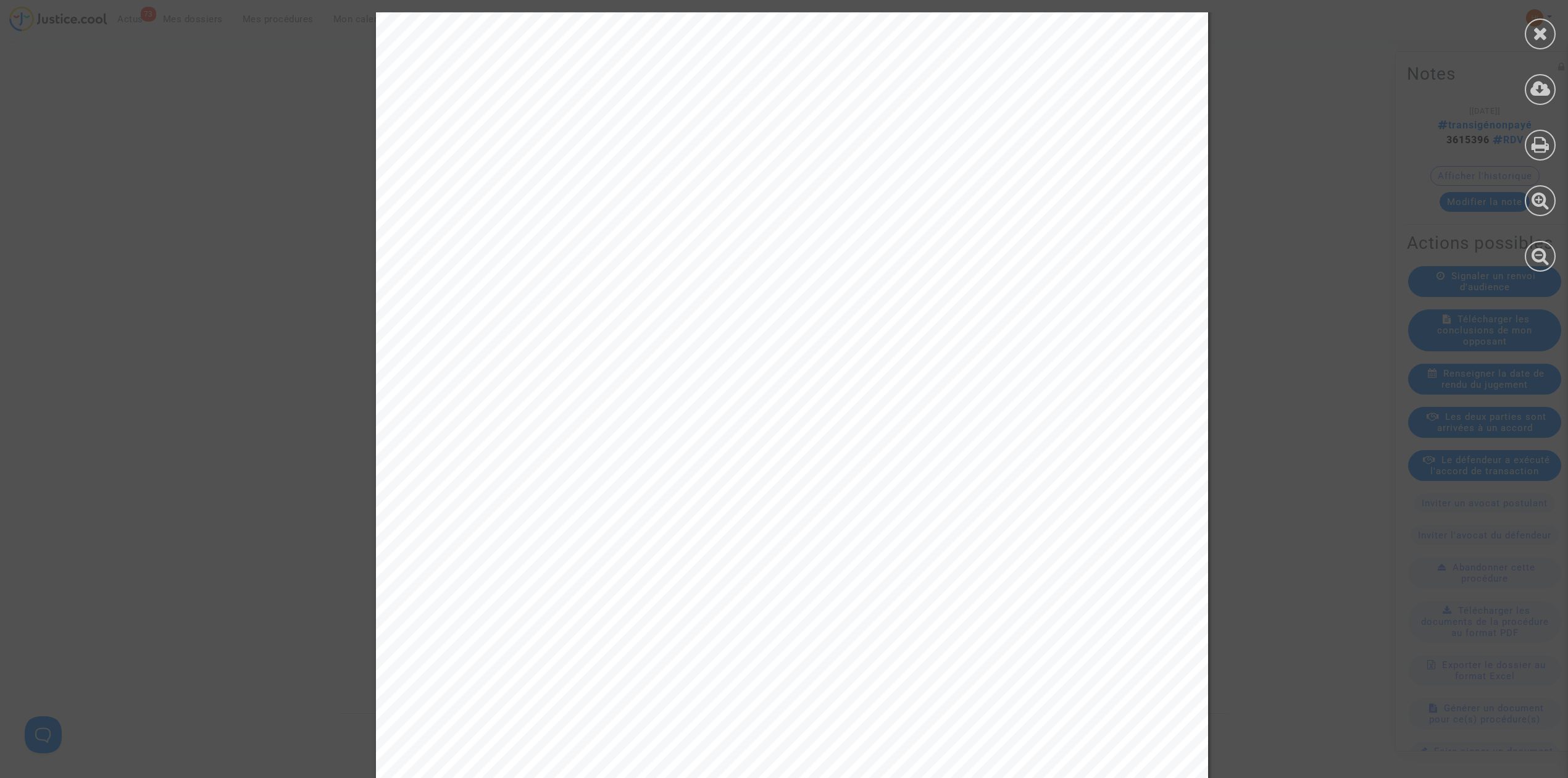
scroll to position [349, 0]
click at [1544, 34] on icon at bounding box center [1541, 34] width 15 height 18
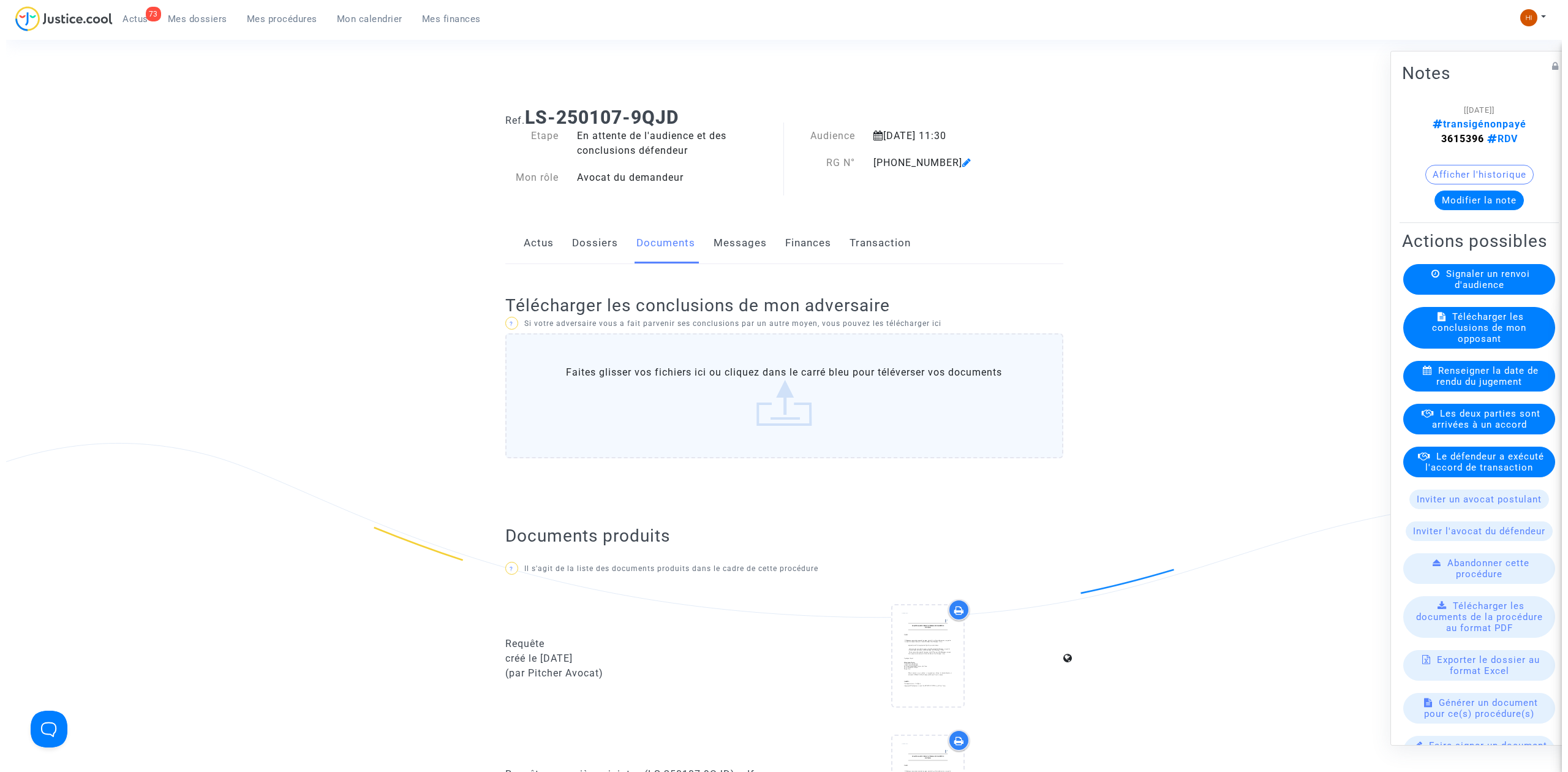
scroll to position [0, 0]
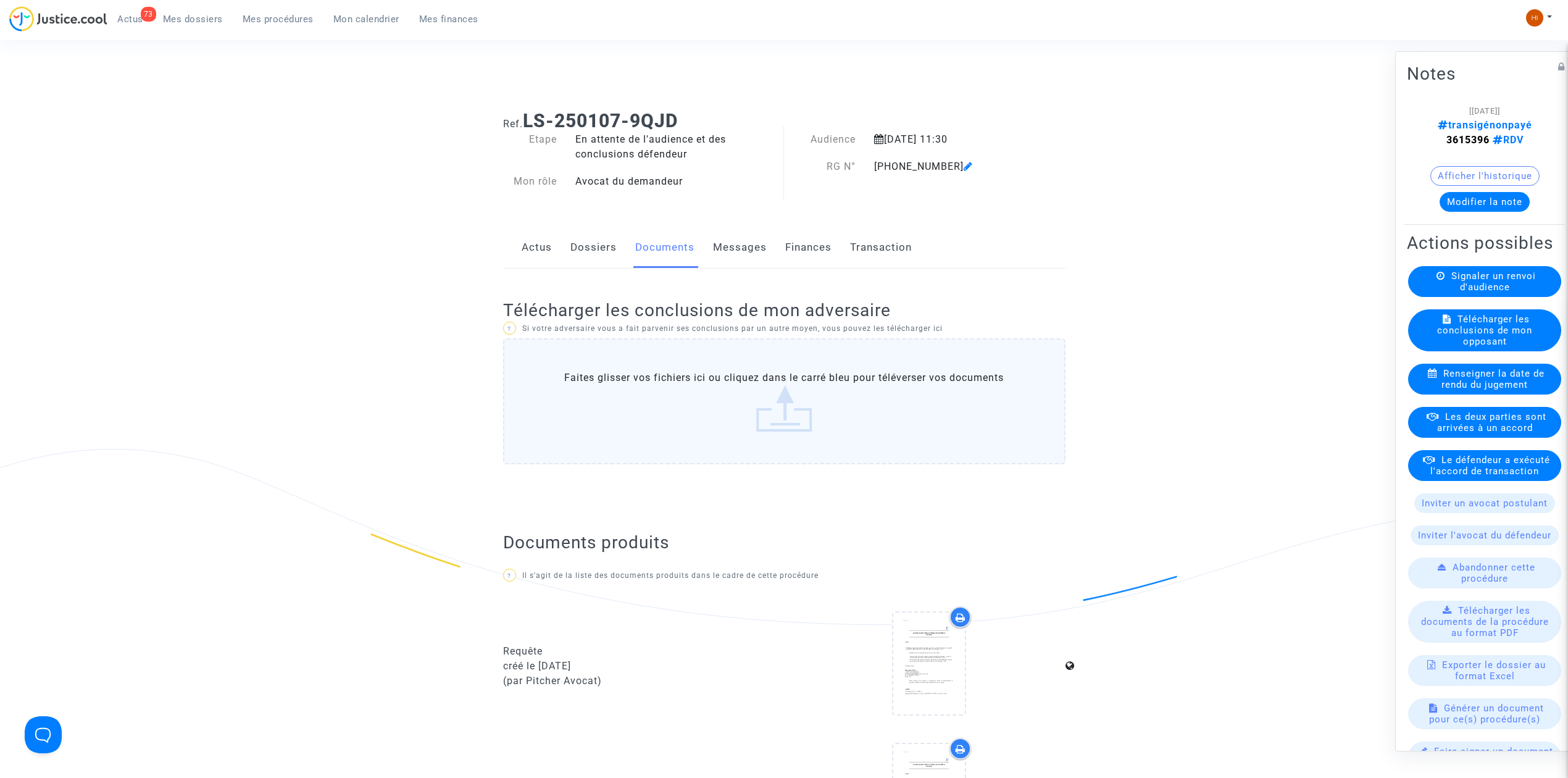
click at [802, 249] on link "Finances" at bounding box center [808, 247] width 47 height 40
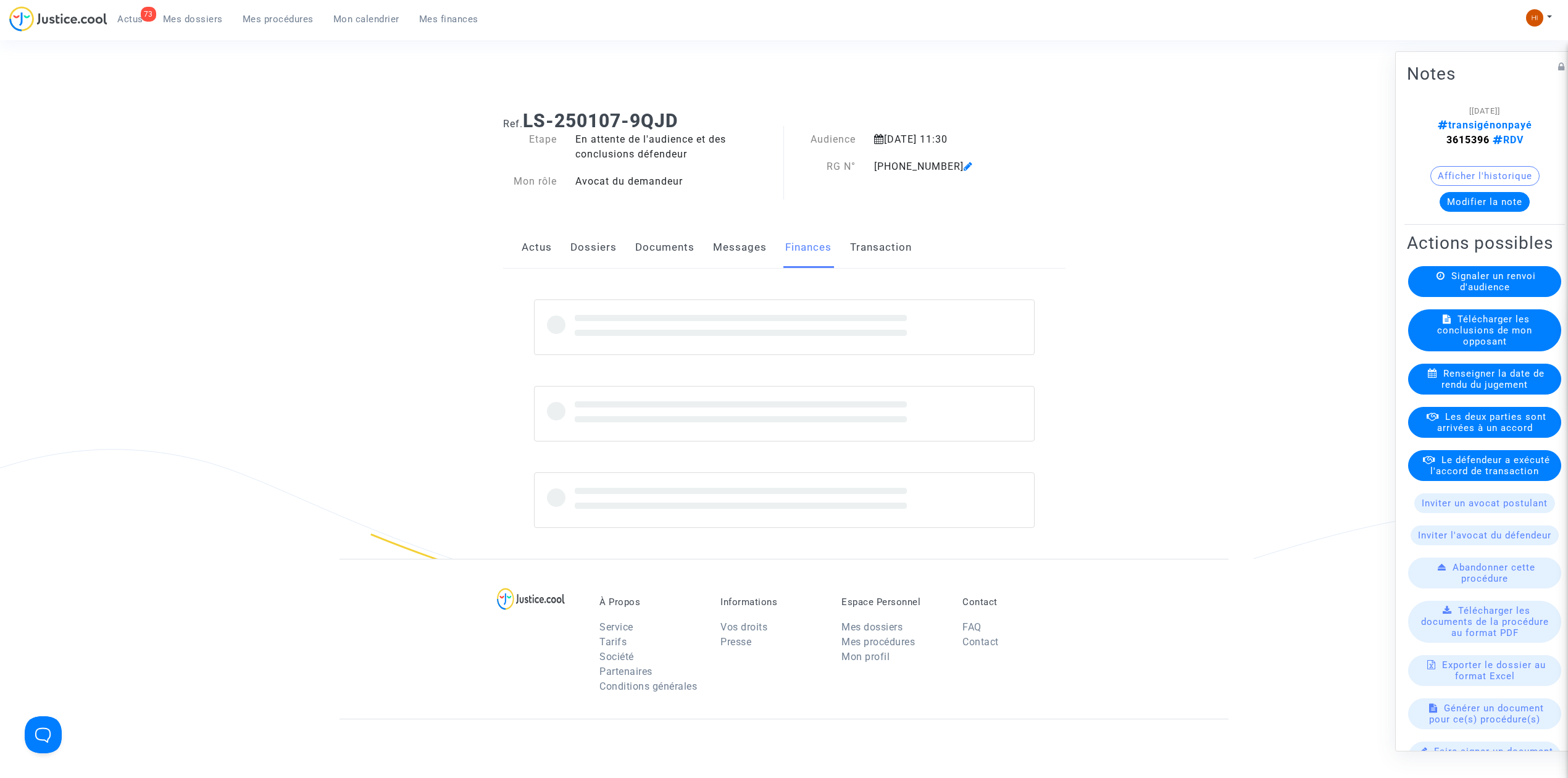
click at [747, 251] on link "Messages" at bounding box center [740, 247] width 53 height 40
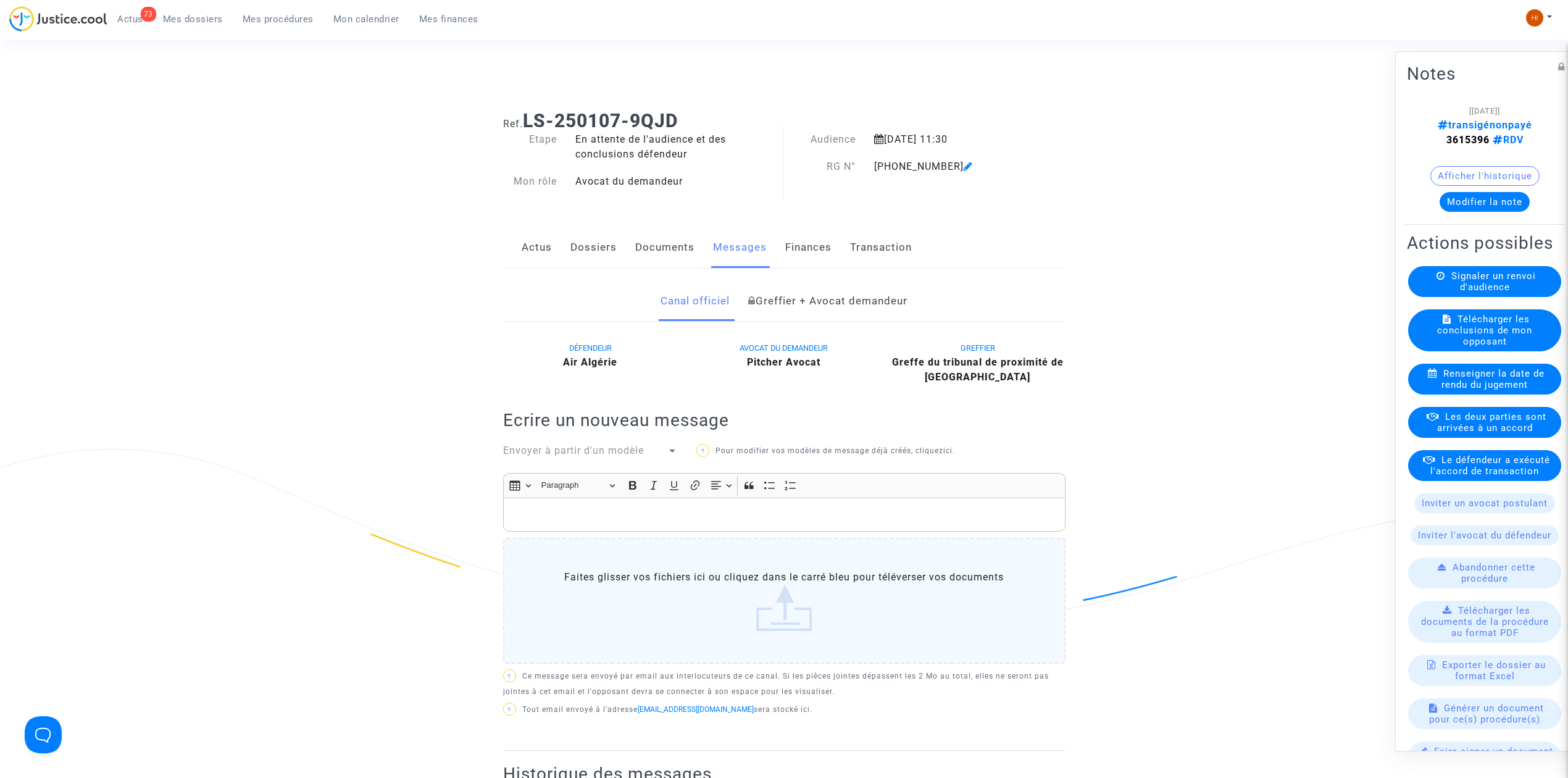
click at [672, 251] on link "Documents" at bounding box center [665, 247] width 59 height 40
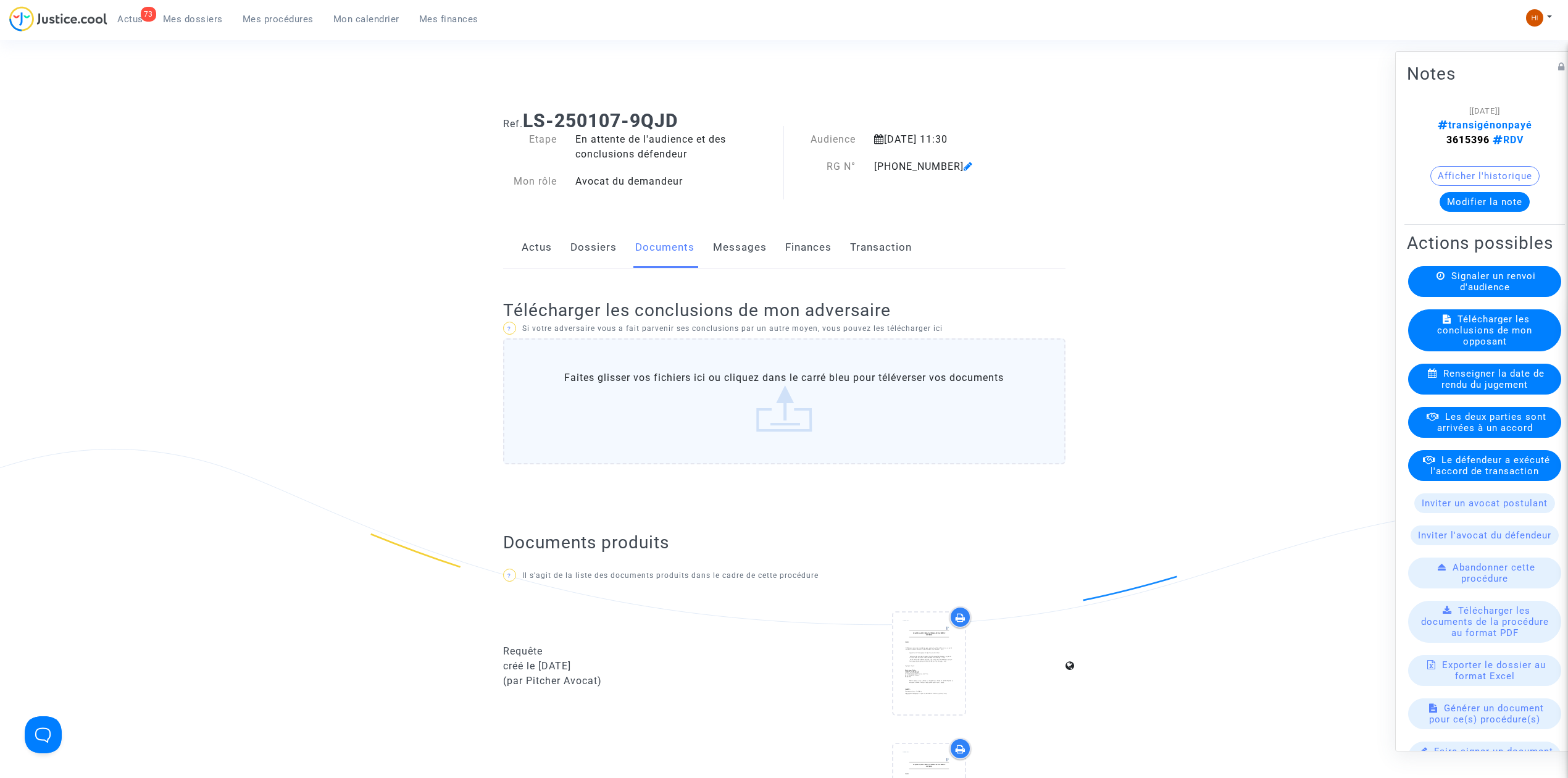
drag, startPoint x: 233, startPoint y: 27, endPoint x: 257, endPoint y: 18, distance: 25.6
click at [236, 25] on link "Mes procédures" at bounding box center [278, 19] width 91 height 18
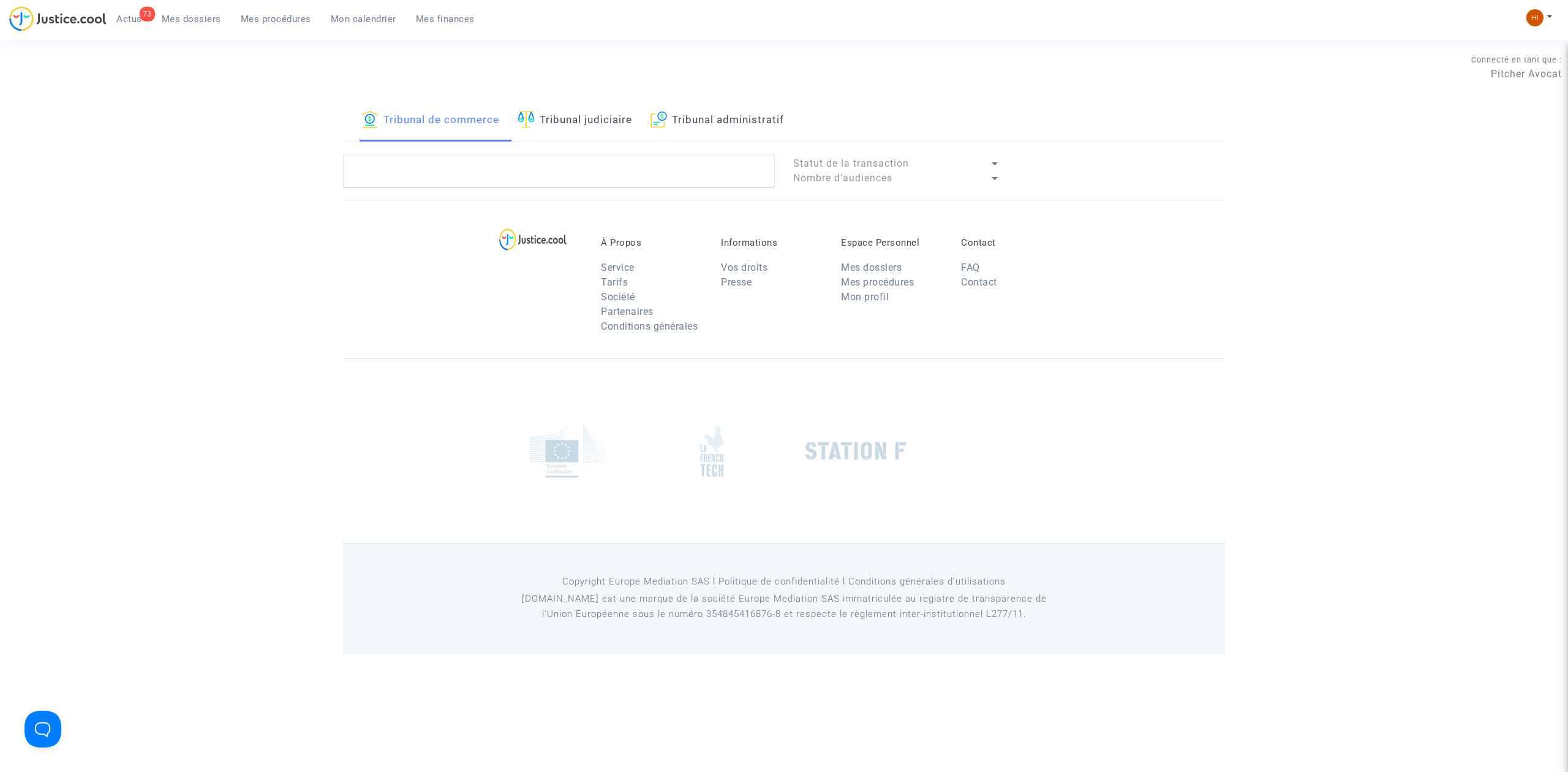
click at [255, 18] on span "Mes procédures" at bounding box center [275, 19] width 70 height 11
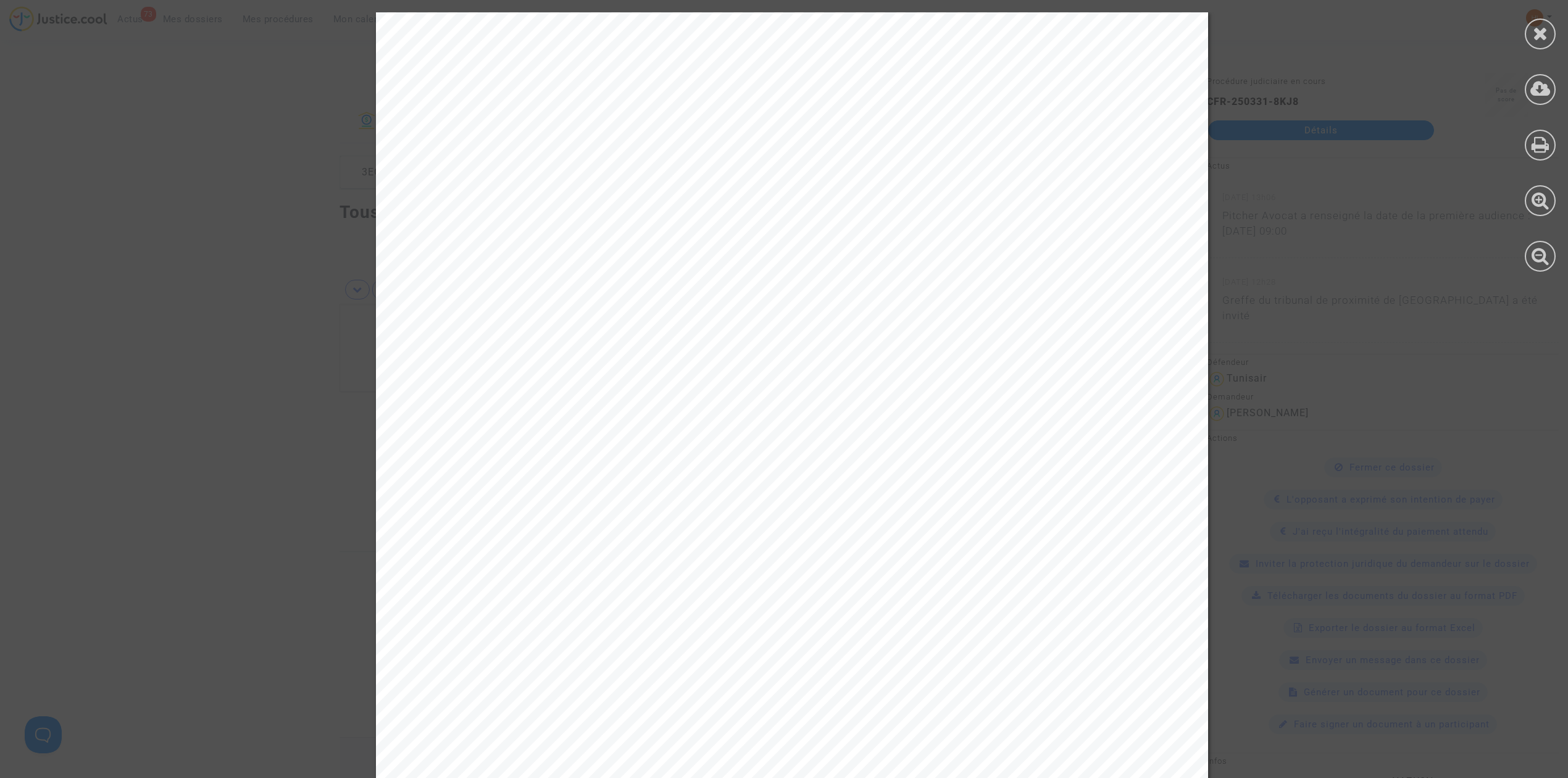
scroll to position [860, 0]
click at [1540, 47] on div at bounding box center [1540, 34] width 31 height 31
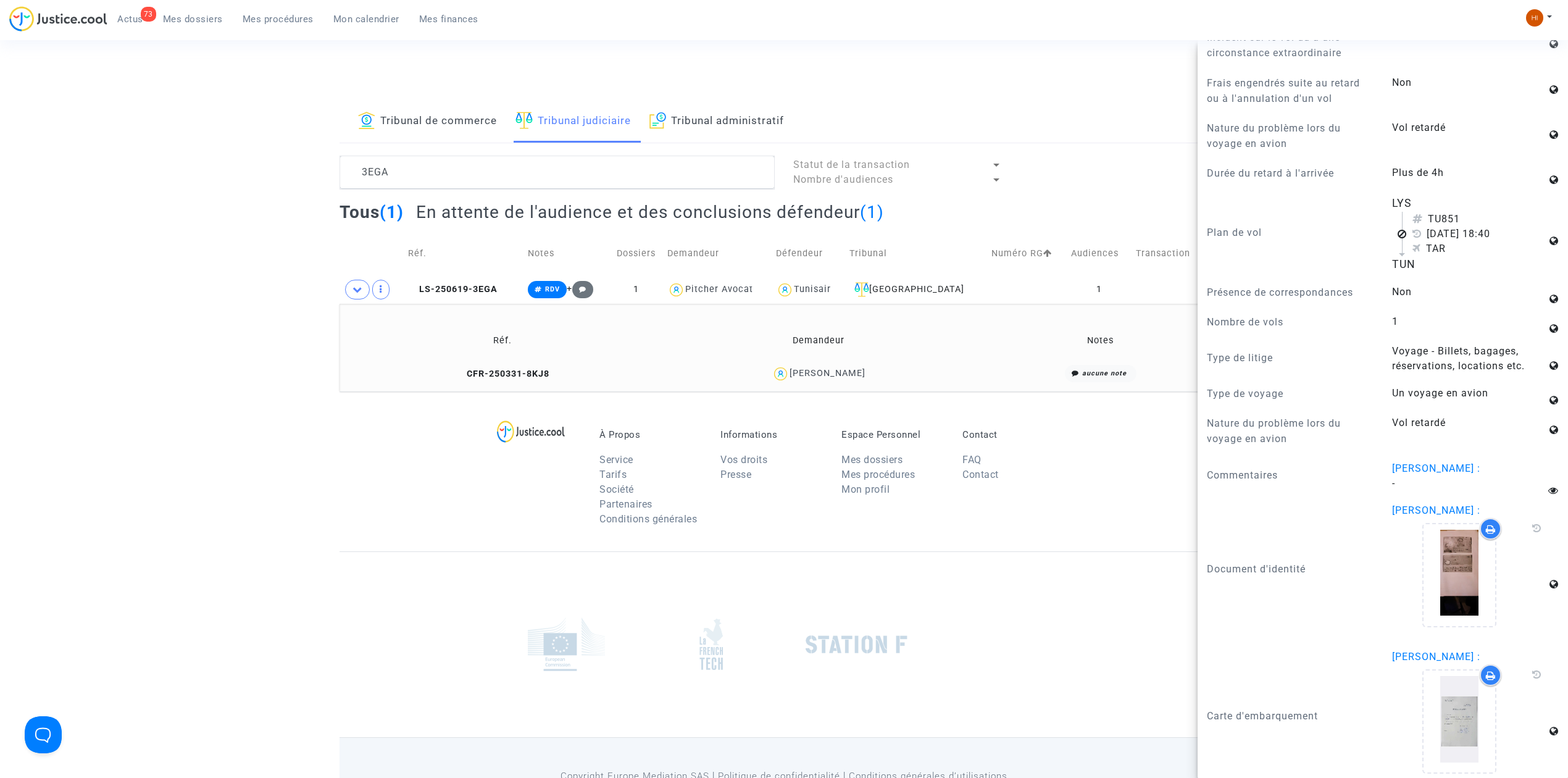
click at [688, 129] on link "Tribunal administratif" at bounding box center [716, 121] width 134 height 42
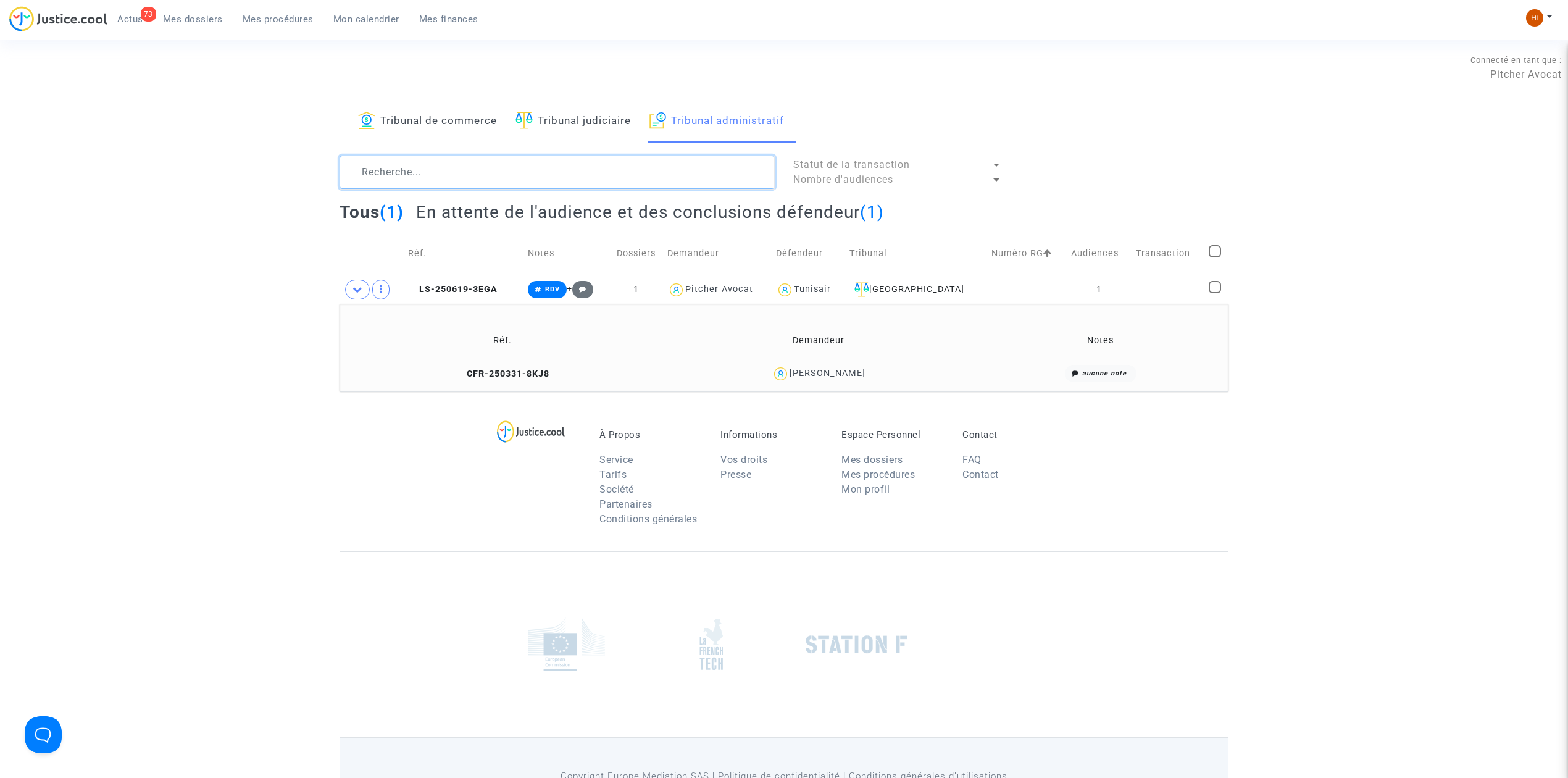
click at [546, 182] on textarea at bounding box center [557, 172] width 435 height 34
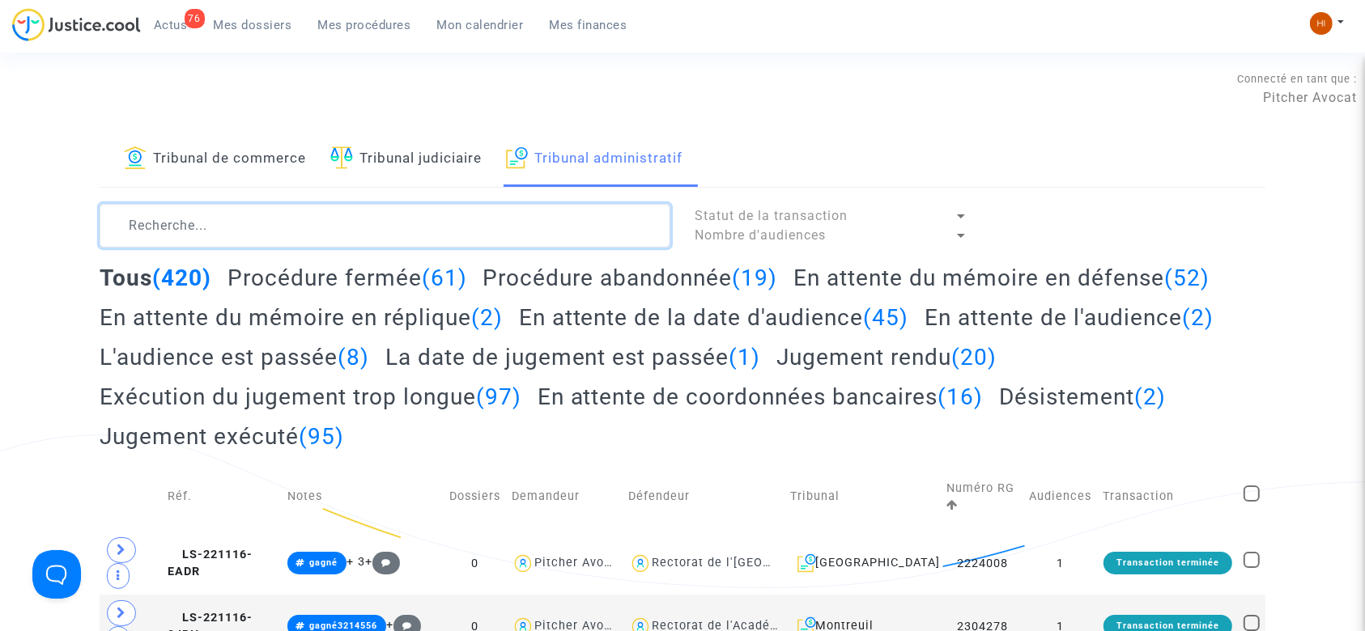
click at [418, 216] on textarea at bounding box center [385, 226] width 571 height 44
click at [274, 221] on textarea at bounding box center [385, 226] width 571 height 44
paste textarea "2500529"
type textarea "2500529"
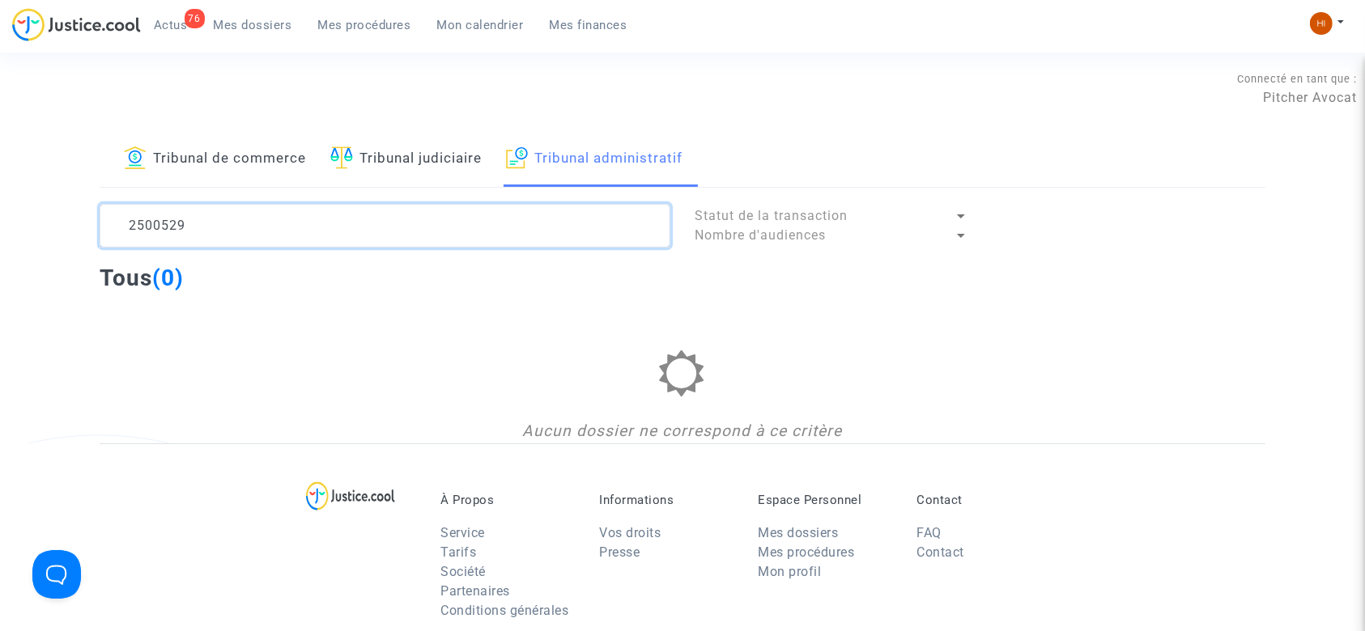
drag, startPoint x: 523, startPoint y: 226, endPoint x: 40, endPoint y: 216, distance: 482.5
click at [49, 222] on div "Tribunal de commerce Tribunal judiciaire Tribunal administratif 2500529 Statut …" at bounding box center [682, 288] width 1365 height 312
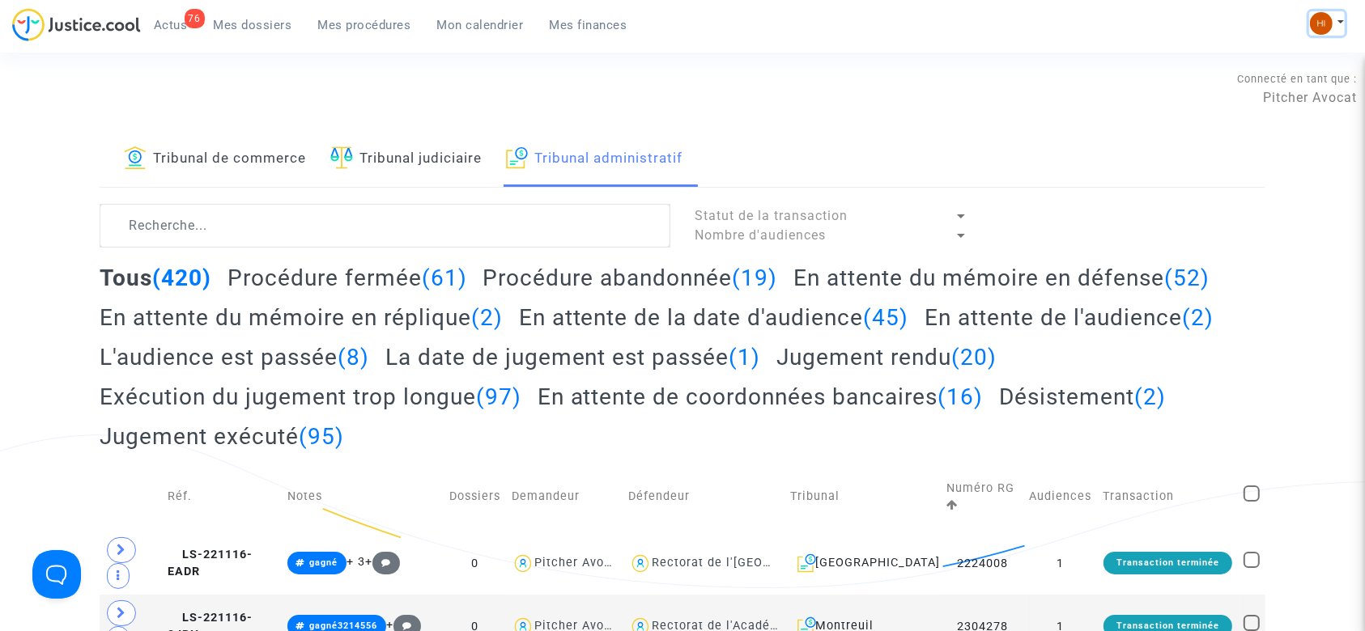
click at [1315, 16] on img at bounding box center [1321, 23] width 23 height 23
click at [1275, 80] on link "Changer de compte" at bounding box center [1261, 83] width 163 height 26
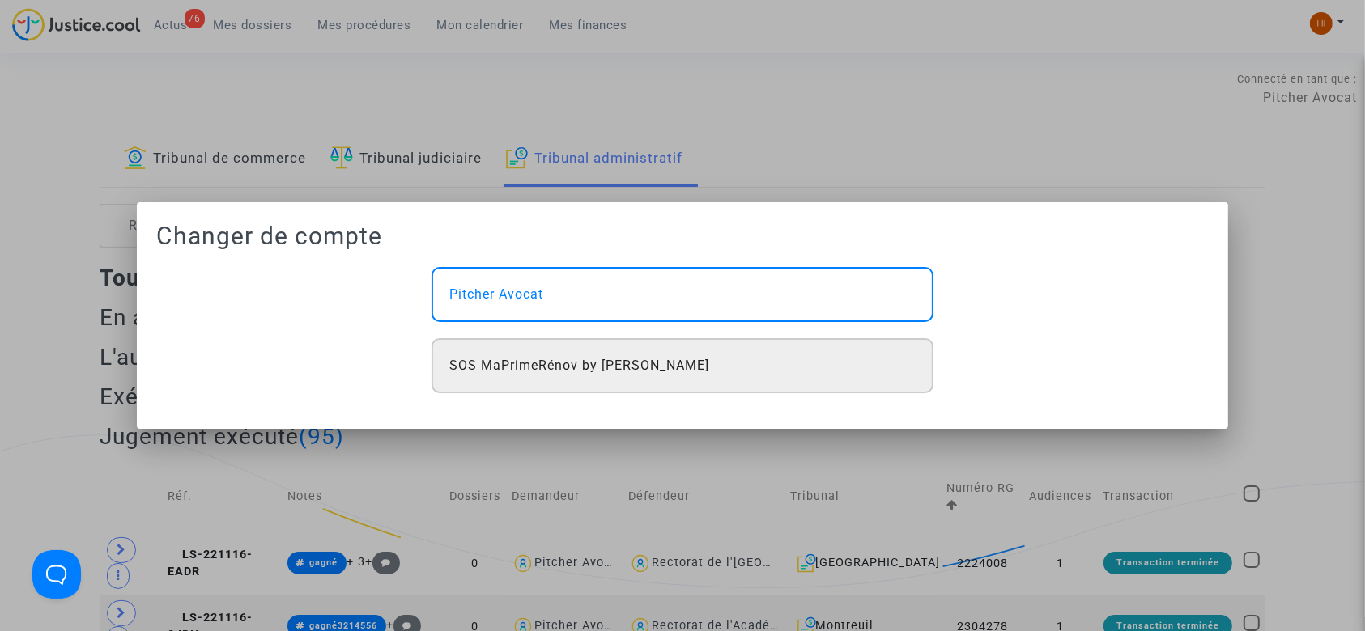
click at [665, 373] on span "SOS MaPrimeRénov by [PERSON_NAME]" at bounding box center [579, 365] width 260 height 19
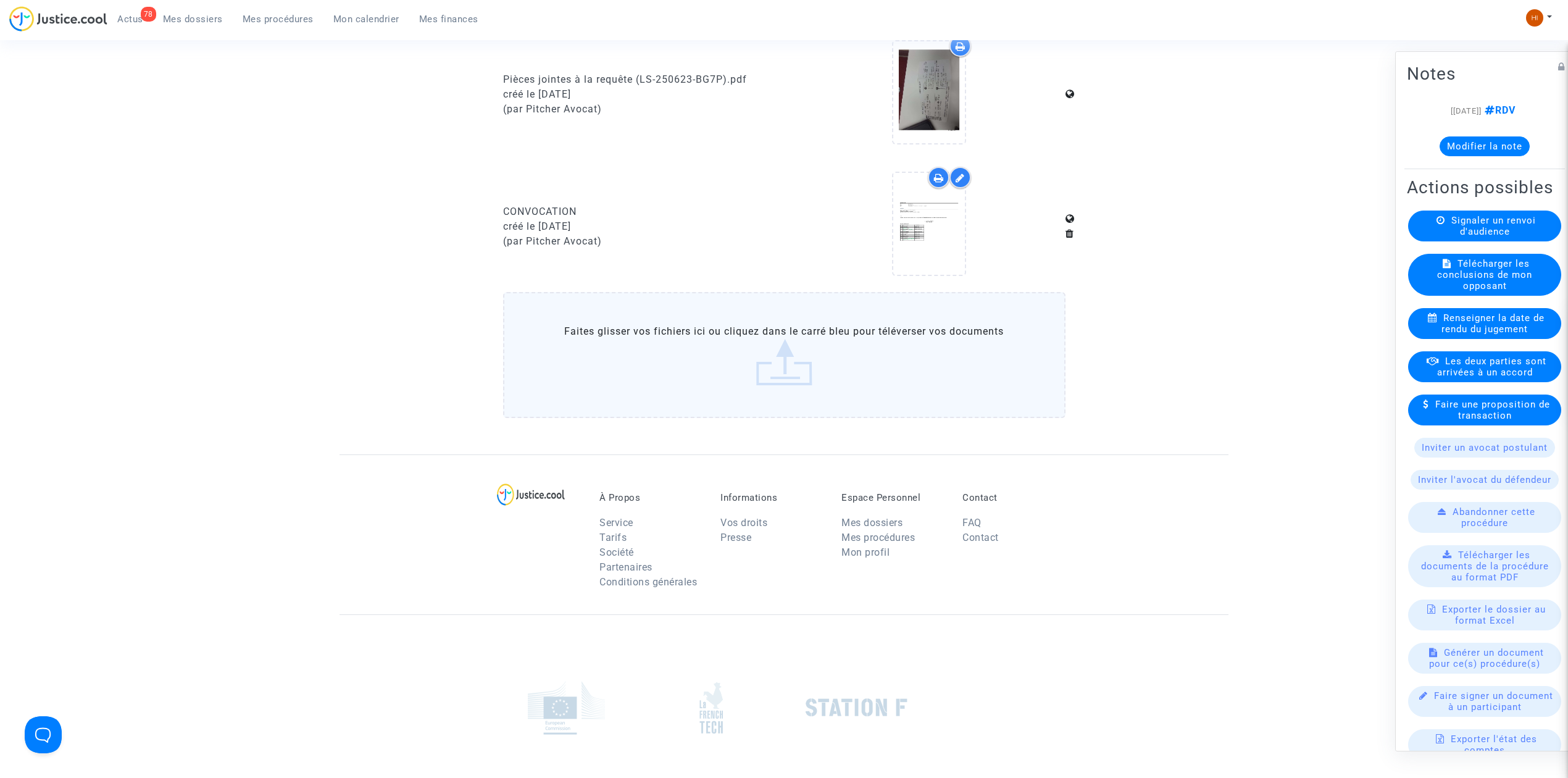
click at [200, 21] on span "Mes dossiers" at bounding box center [193, 19] width 60 height 11
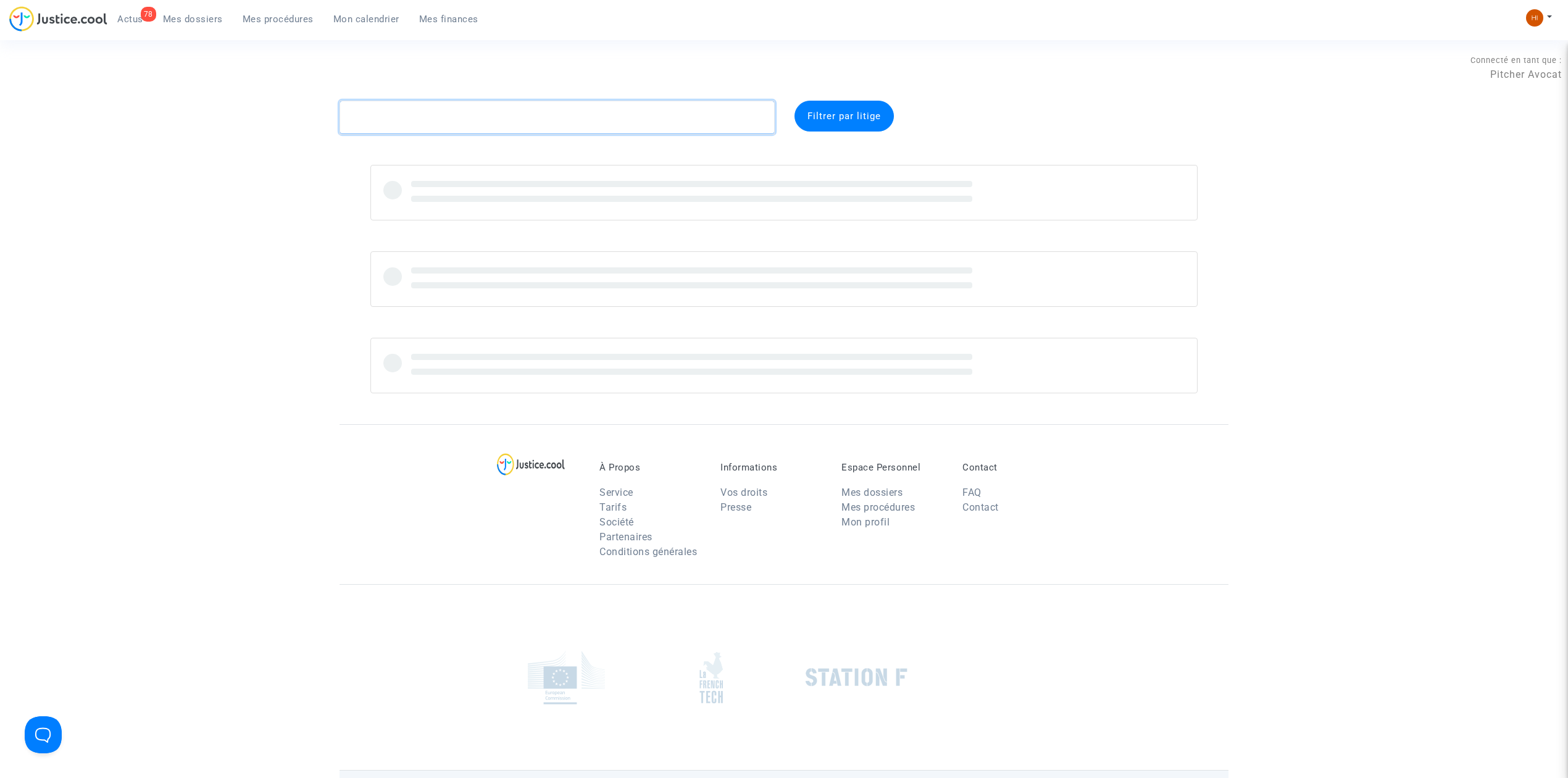
click at [579, 106] on textarea at bounding box center [557, 117] width 435 height 34
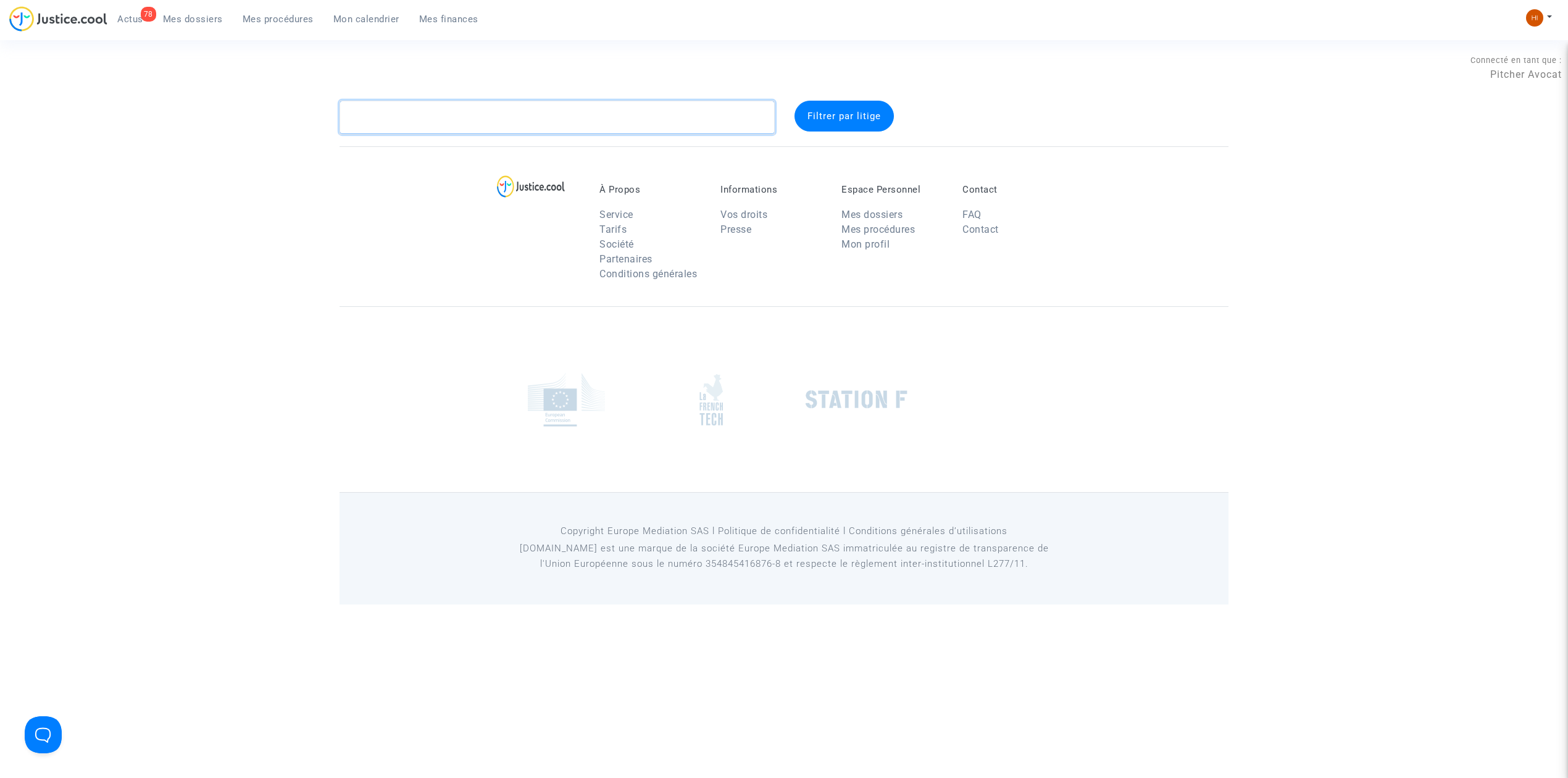
paste textarea "DMT"
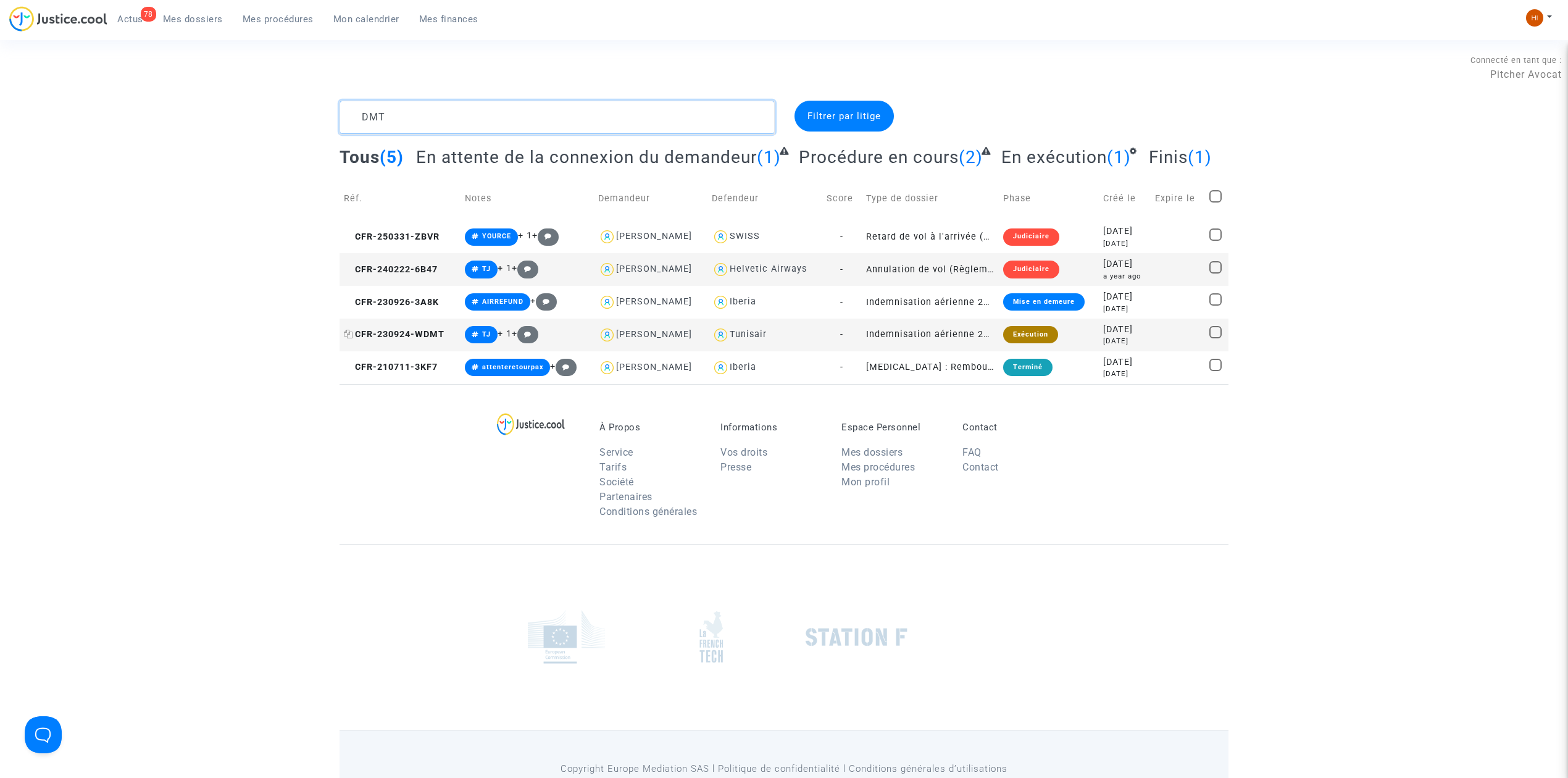
type textarea "DMT"
click at [423, 336] on span "CFR-230924-WDMT" at bounding box center [394, 334] width 101 height 11
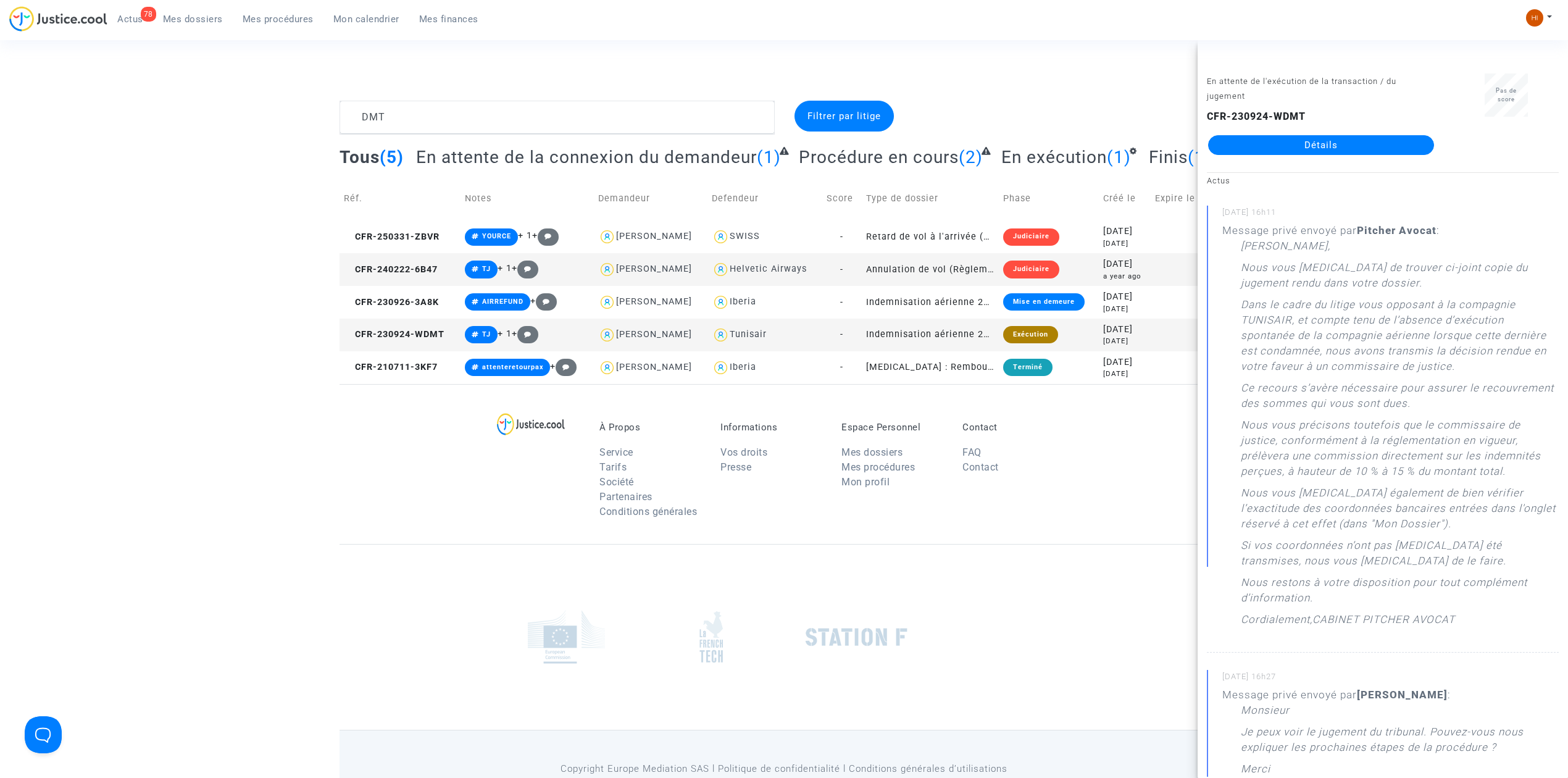
click at [1378, 138] on link "Détails" at bounding box center [1321, 145] width 226 height 20
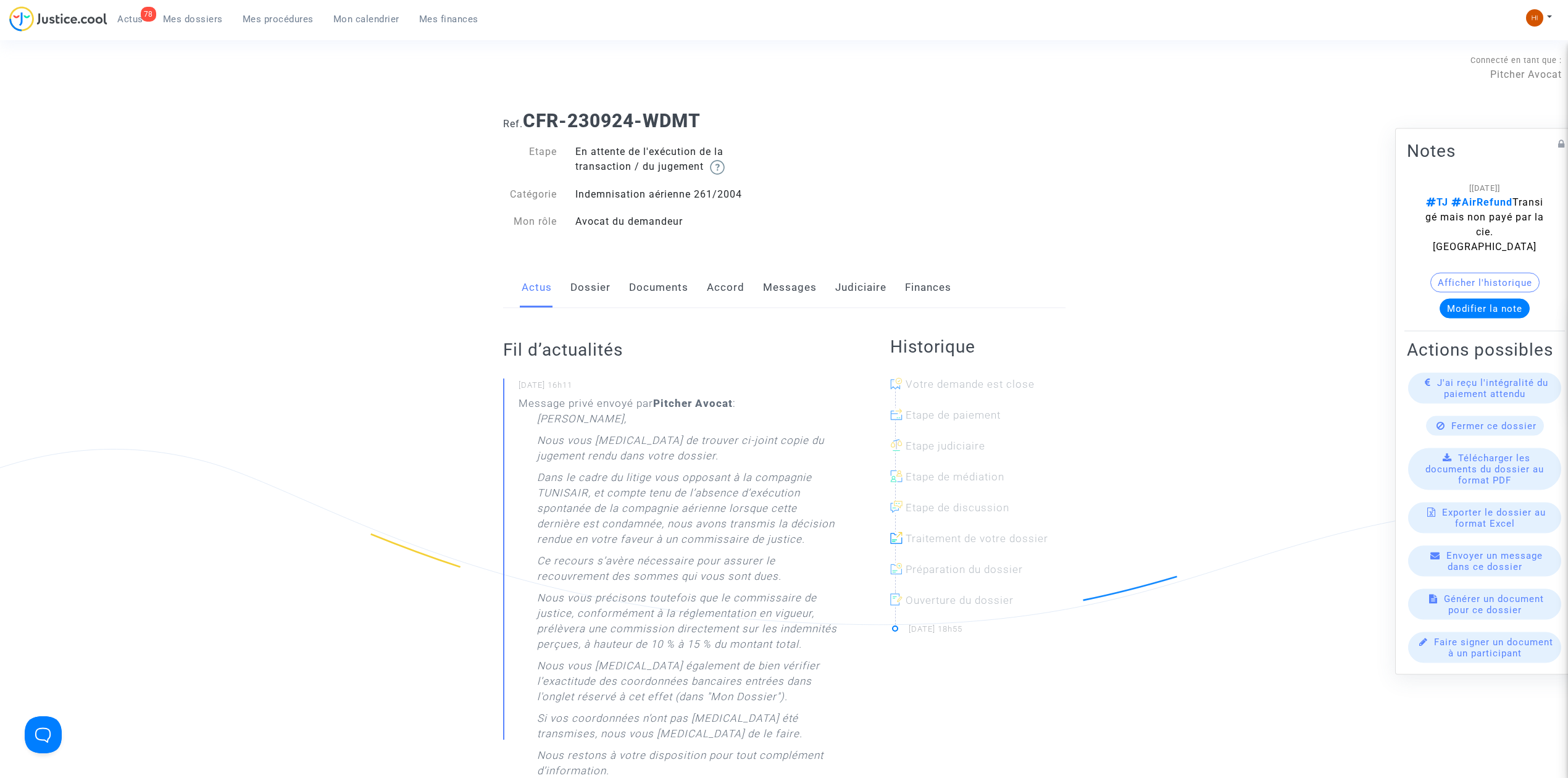
click at [837, 287] on link "Judiciaire" at bounding box center [860, 287] width 51 height 40
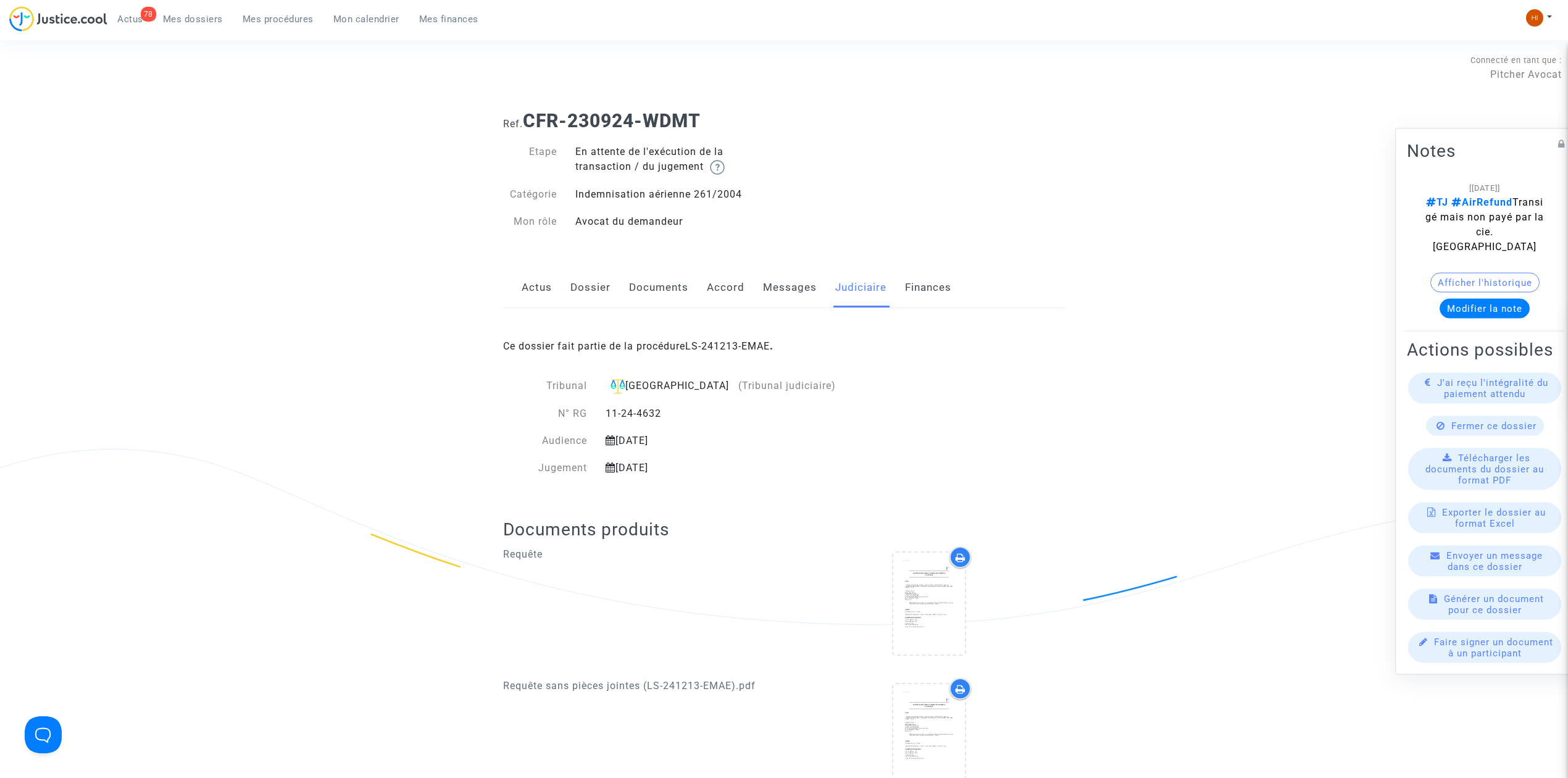
click at [522, 287] on link "Actus" at bounding box center [537, 287] width 31 height 40
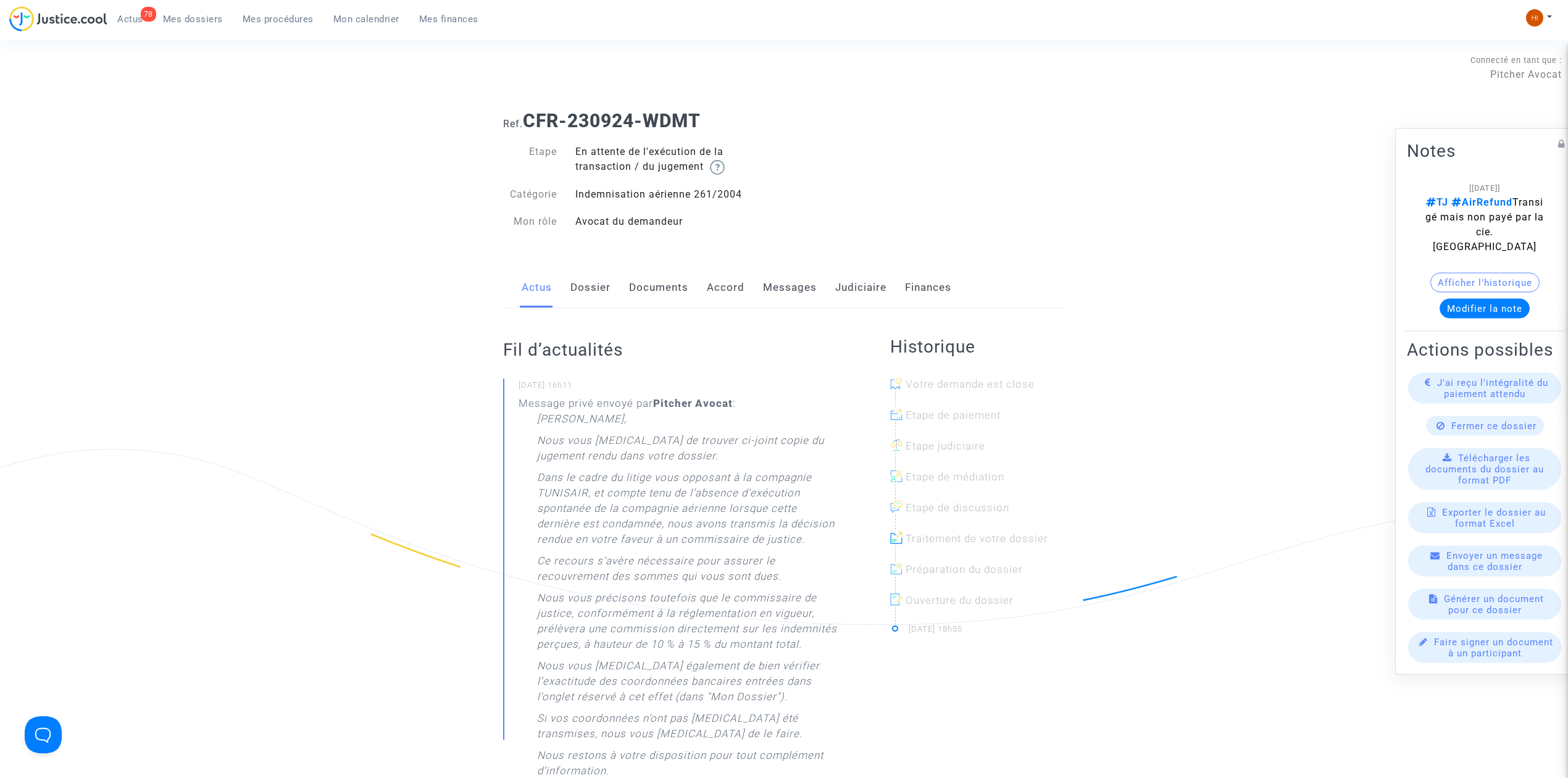
click at [862, 289] on link "Judiciaire" at bounding box center [860, 287] width 51 height 40
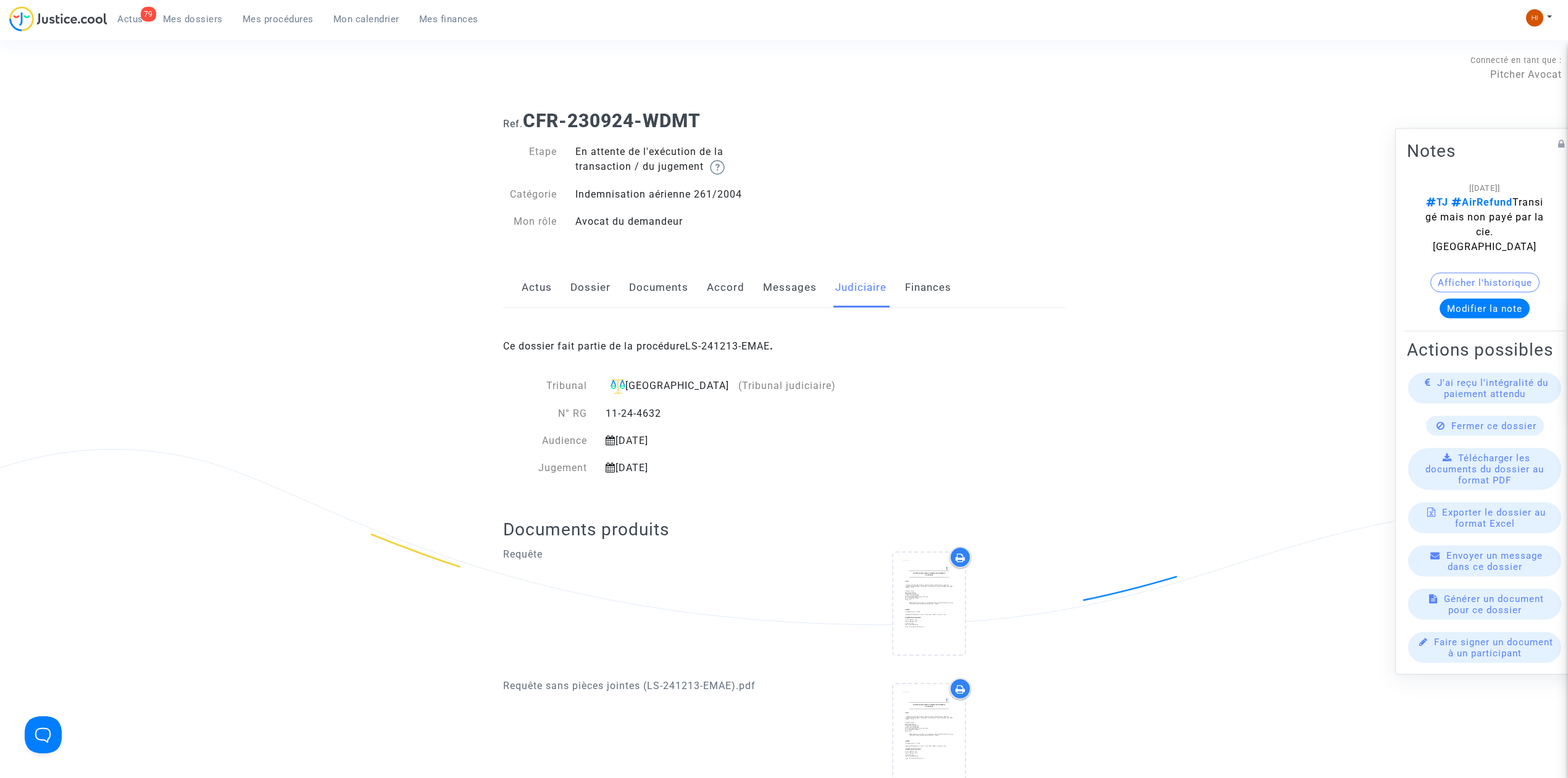
click at [212, 12] on link "Mes dossiers" at bounding box center [193, 19] width 79 height 18
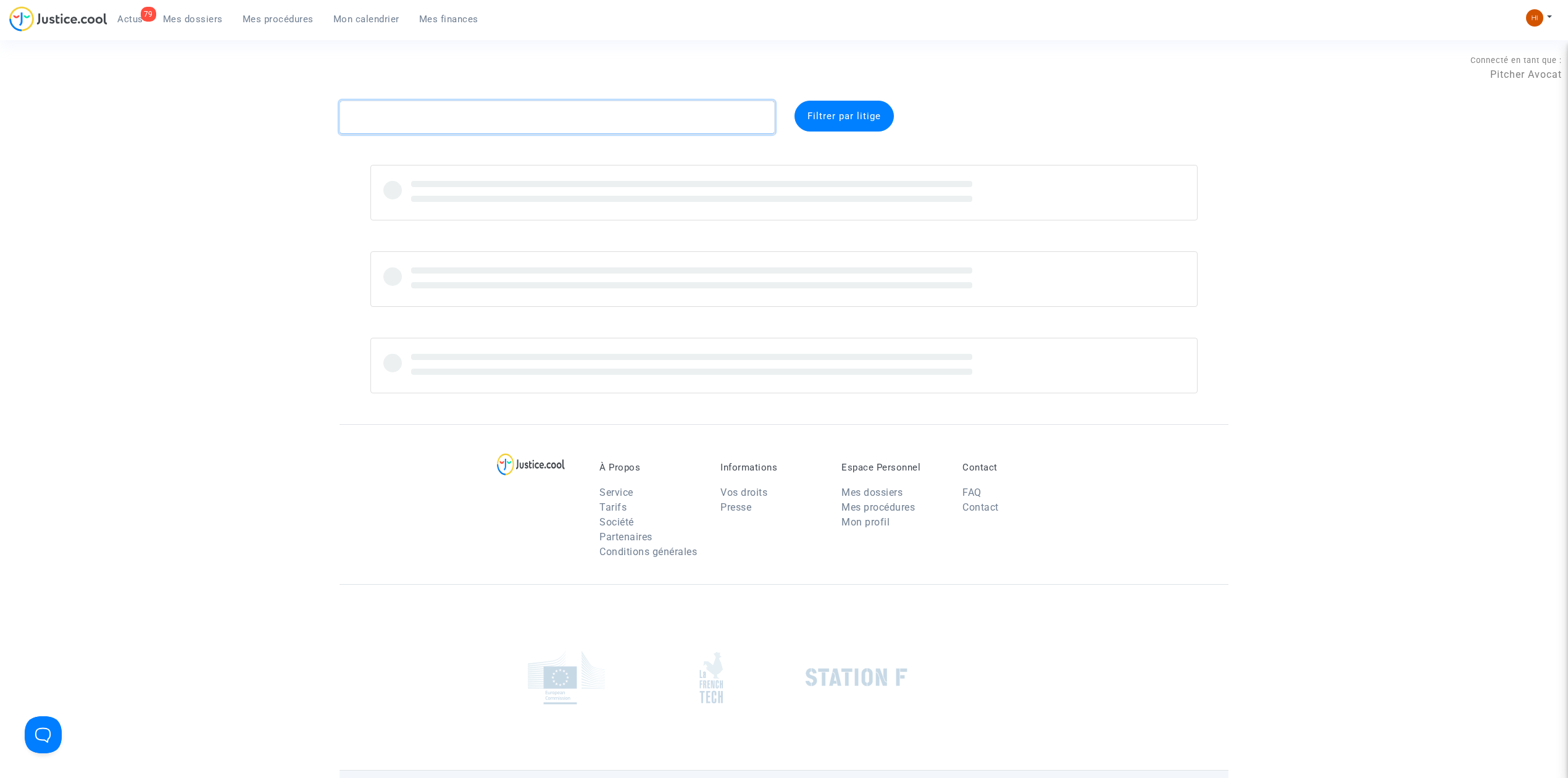
click at [438, 120] on textarea at bounding box center [557, 117] width 435 height 34
paste textarea "RMT CFR-240605-HEVD Pioche"
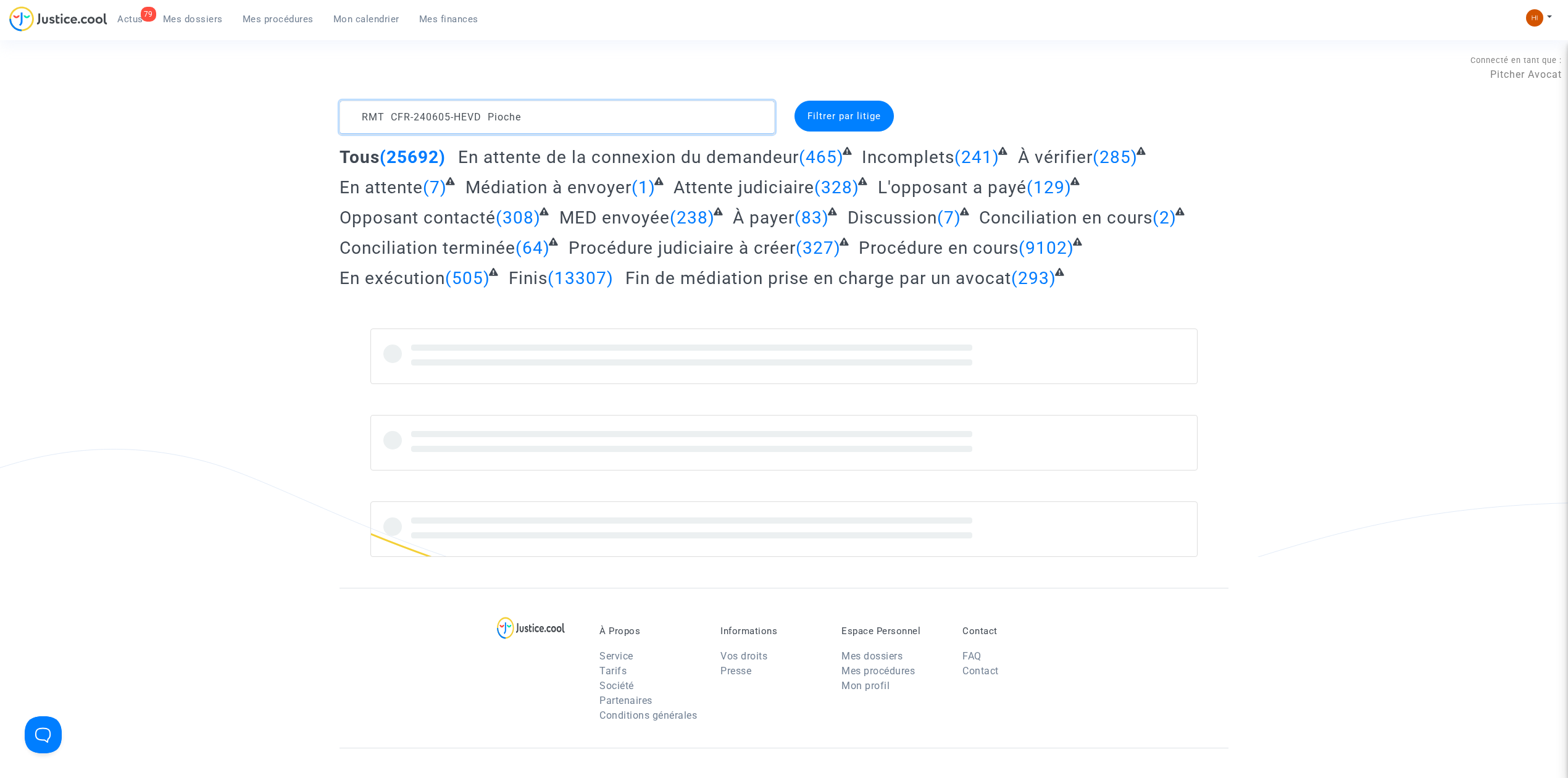
drag, startPoint x: 554, startPoint y: 122, endPoint x: 487, endPoint y: 124, distance: 67.0
click at [487, 124] on textarea at bounding box center [557, 117] width 435 height 34
drag, startPoint x: 385, startPoint y: 117, endPoint x: 300, endPoint y: 117, distance: 85.0
click at [300, 117] on div "RMT CFR-240605-HEVD Filtrer par litige Tous (25692) En attente de la connexion …" at bounding box center [784, 329] width 1568 height 456
click at [531, 115] on textarea at bounding box center [557, 117] width 435 height 34
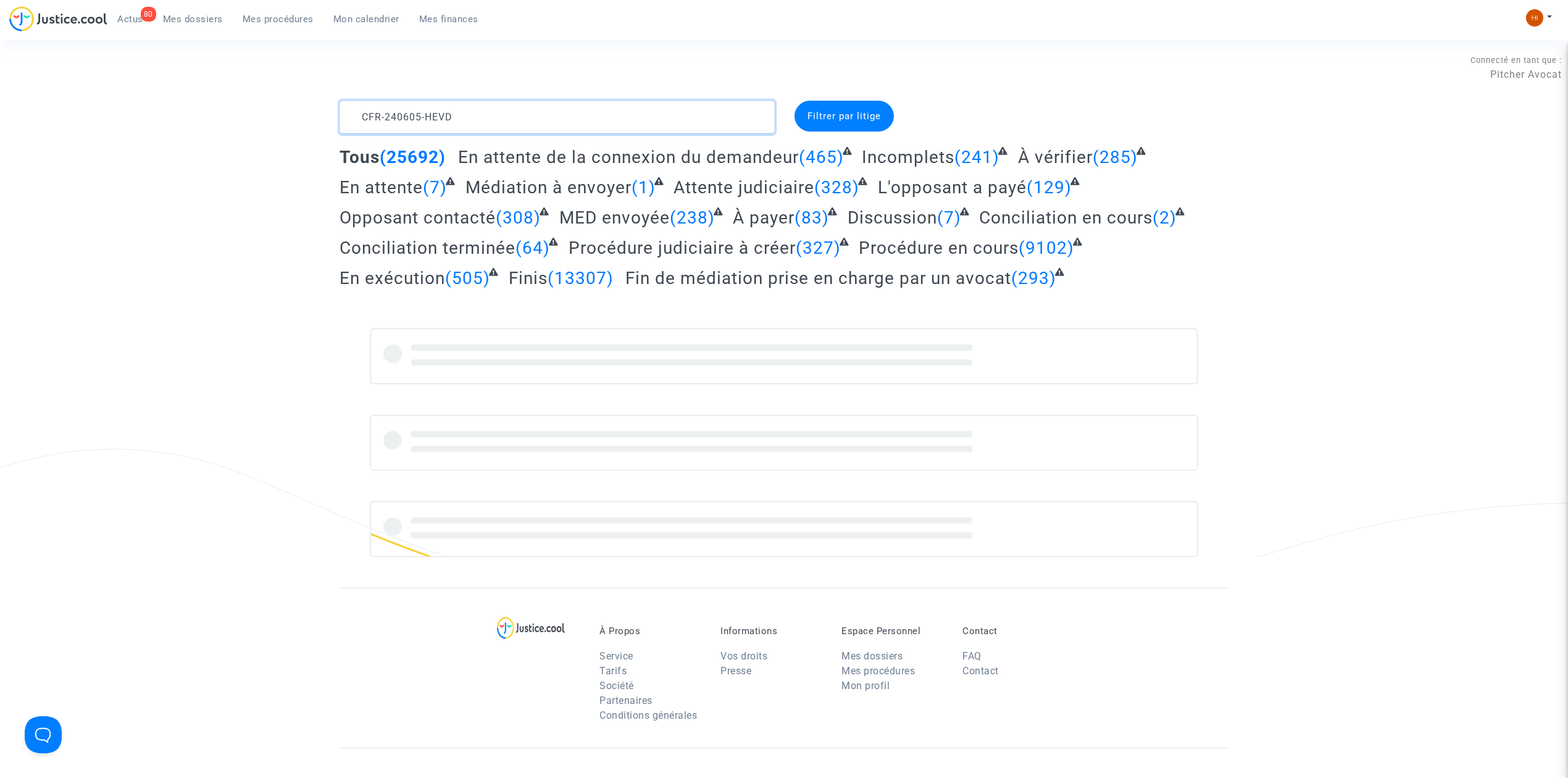
drag, startPoint x: 620, startPoint y: 117, endPoint x: 369, endPoint y: 121, distance: 251.0
click at [618, 117] on textarea at bounding box center [557, 117] width 435 height 34
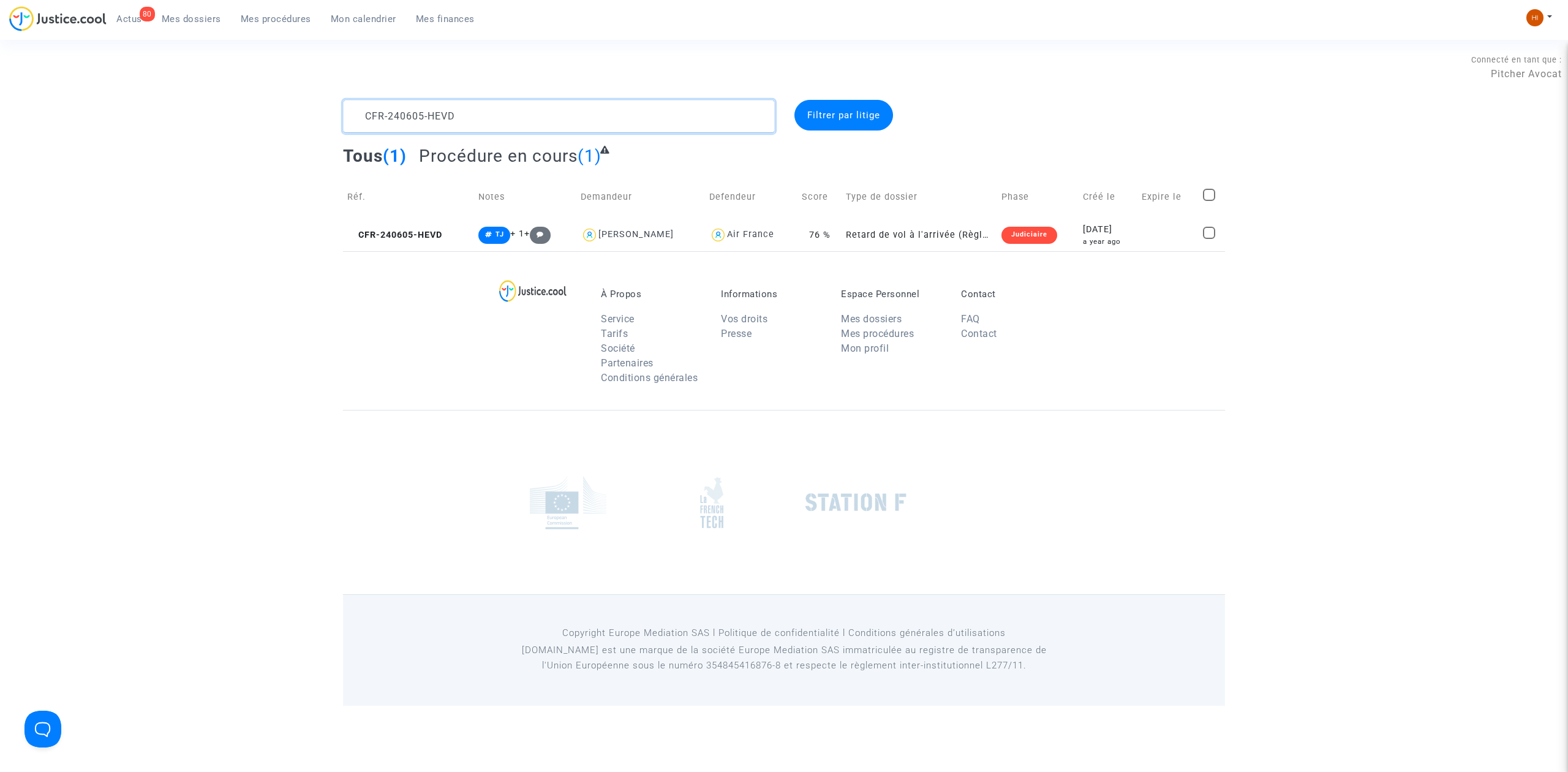
type textarea "CFR-240605-HEVD"
